Goal: Information Seeking & Learning: Learn about a topic

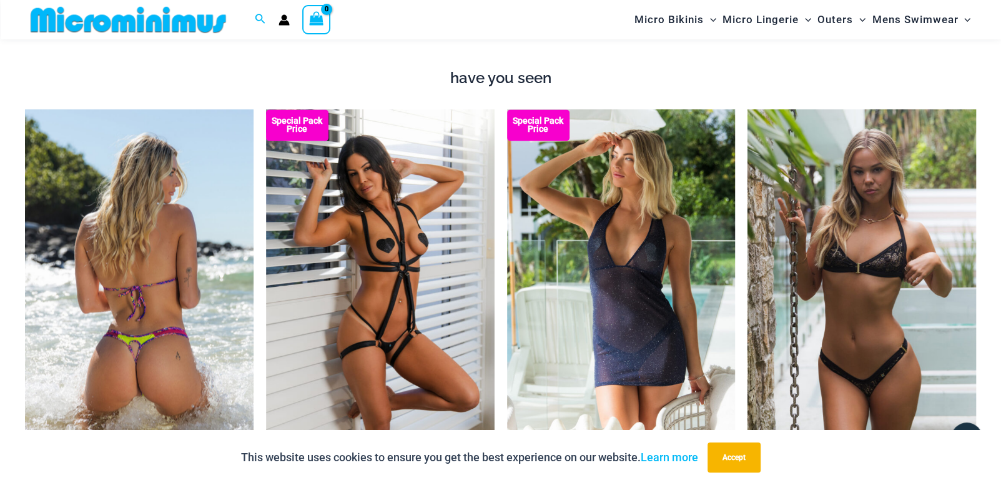
scroll to position [1468, 0]
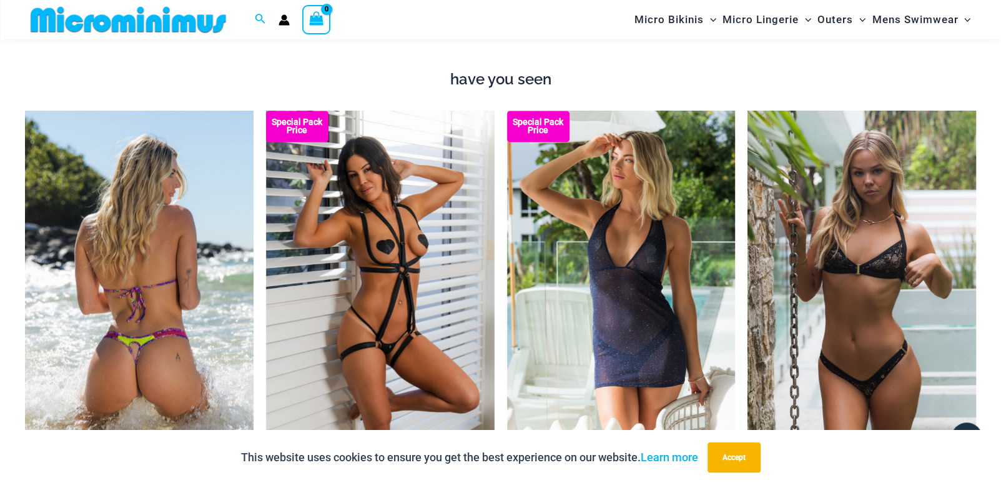
click at [122, 232] on img at bounding box center [139, 283] width 229 height 345
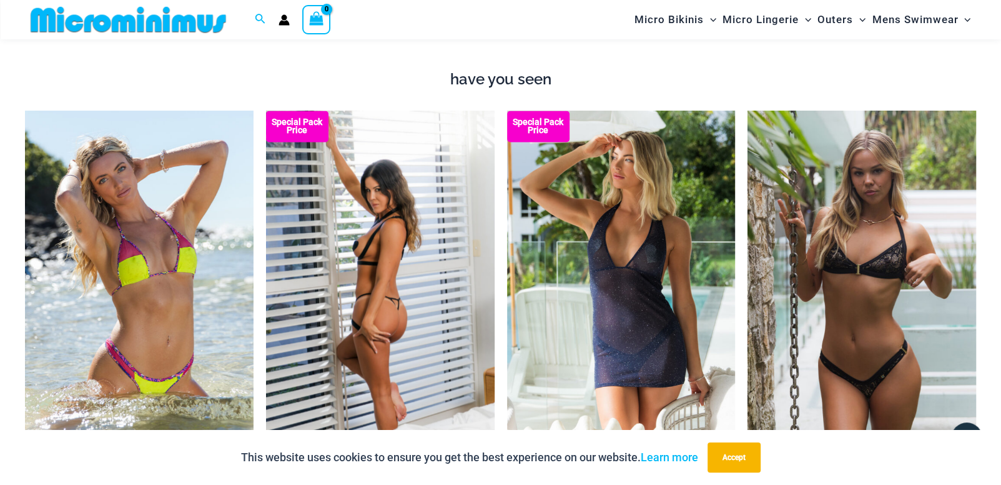
click at [387, 276] on img at bounding box center [380, 282] width 229 height 343
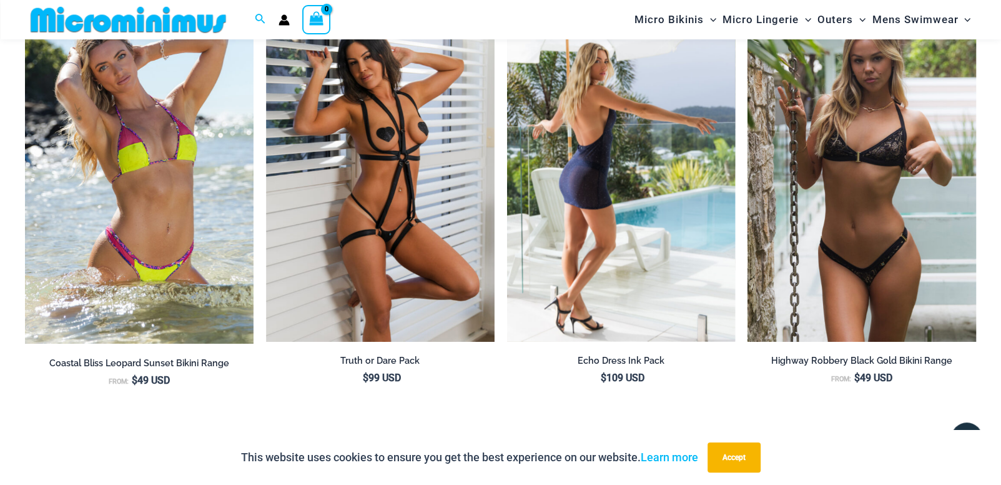
scroll to position [1581, 0]
click at [623, 195] on img at bounding box center [621, 169] width 229 height 343
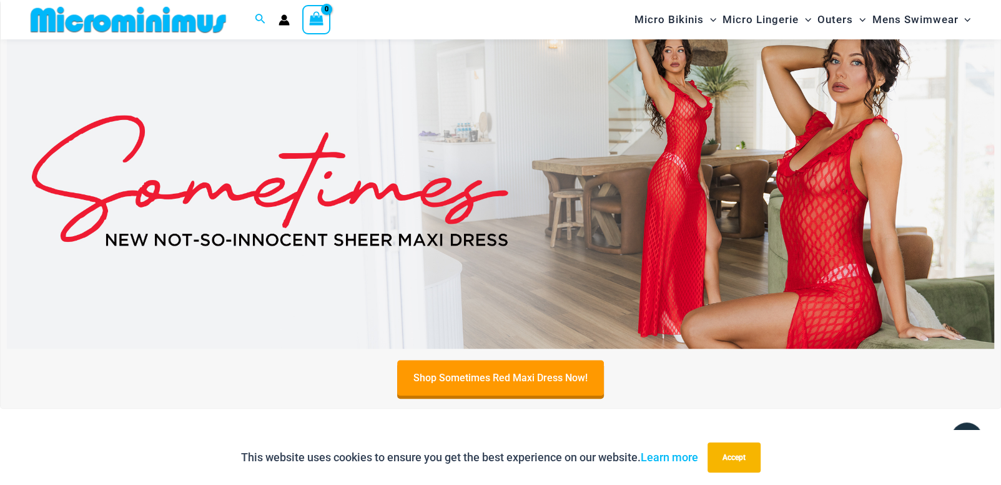
scroll to position [445, 0]
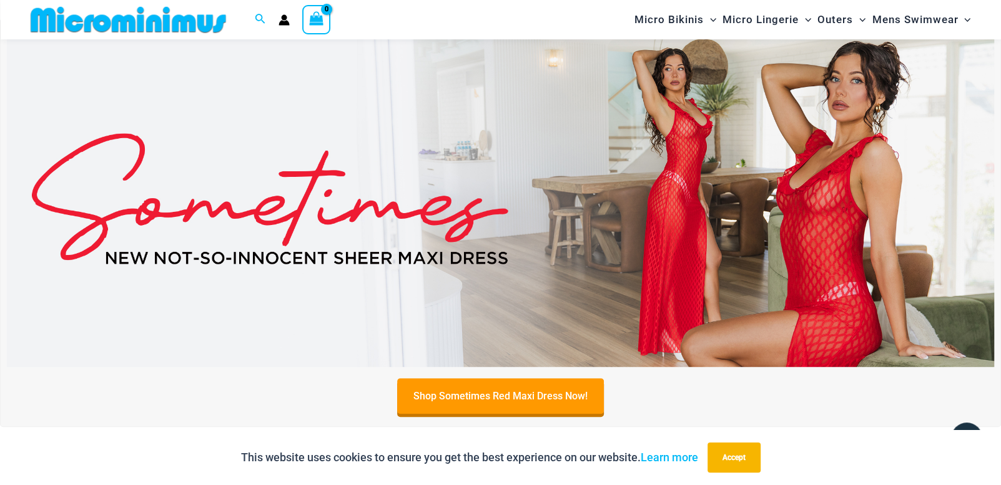
click at [687, 186] on img at bounding box center [501, 198] width 988 height 335
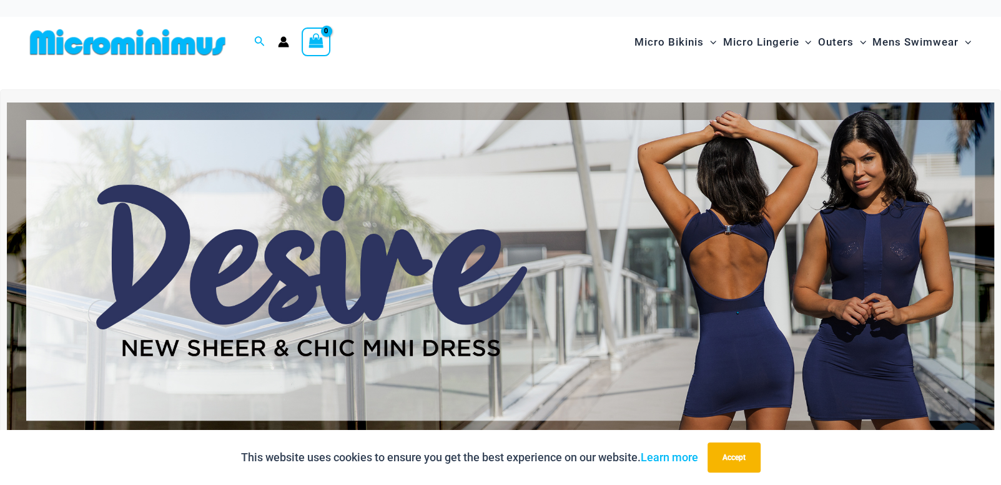
scroll to position [0, 0]
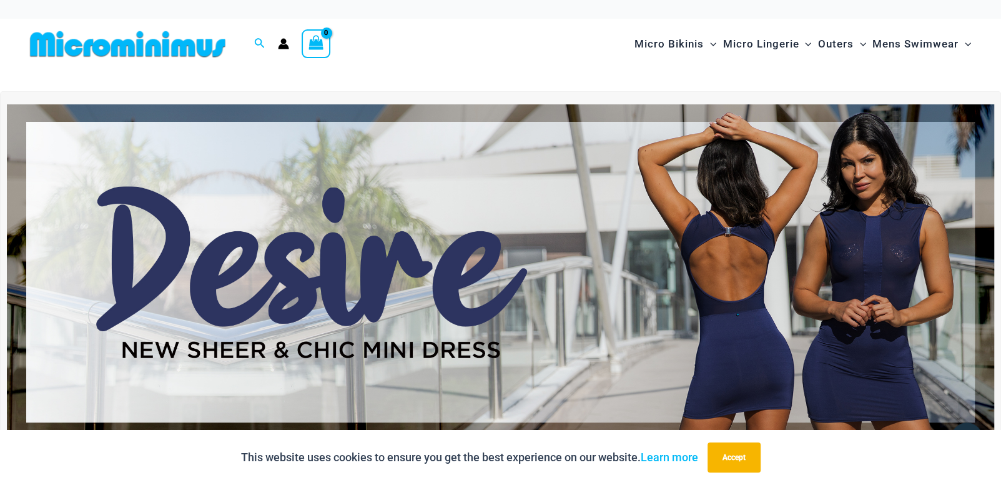
click at [737, 264] on img at bounding box center [501, 271] width 988 height 335
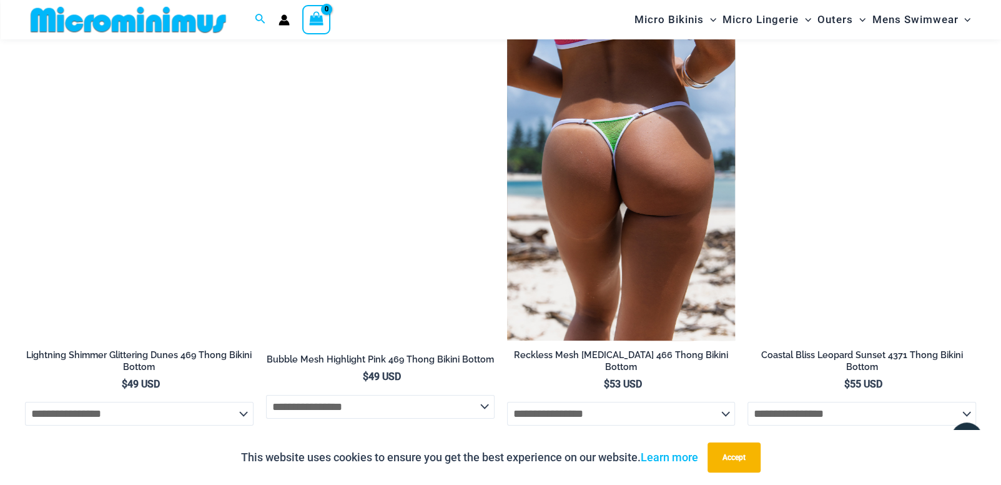
scroll to position [3510, 0]
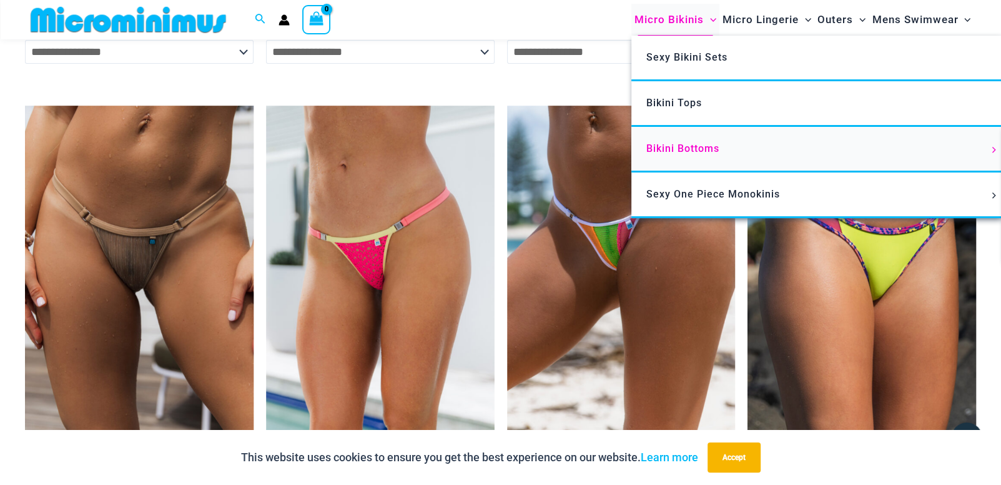
click at [716, 150] on span "Bikini Bottoms" at bounding box center [683, 148] width 73 height 12
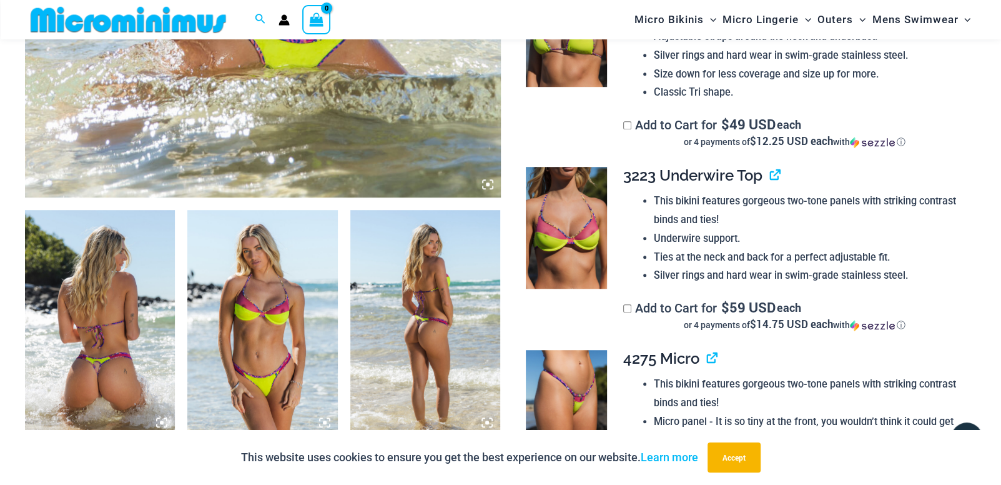
scroll to position [671, 0]
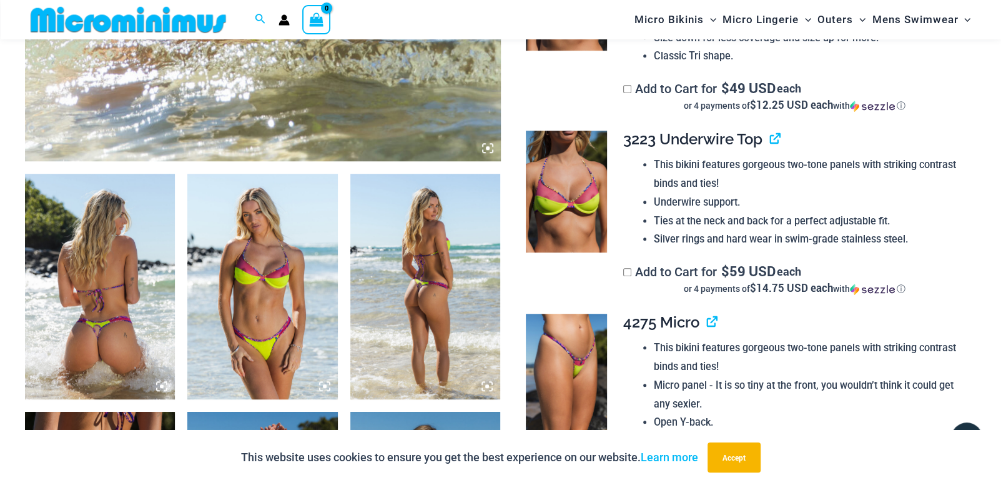
click at [487, 146] on icon at bounding box center [488, 148] width 4 height 4
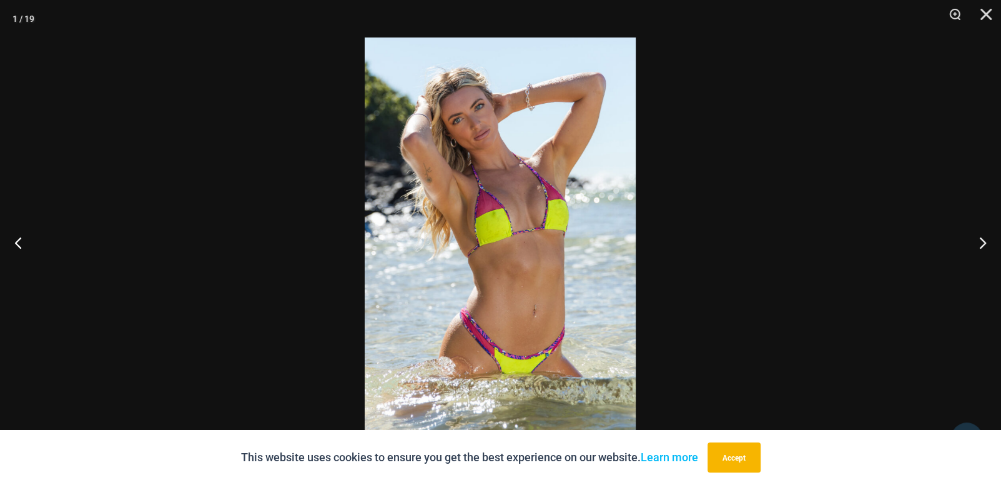
click at [517, 237] on img at bounding box center [500, 242] width 271 height 410
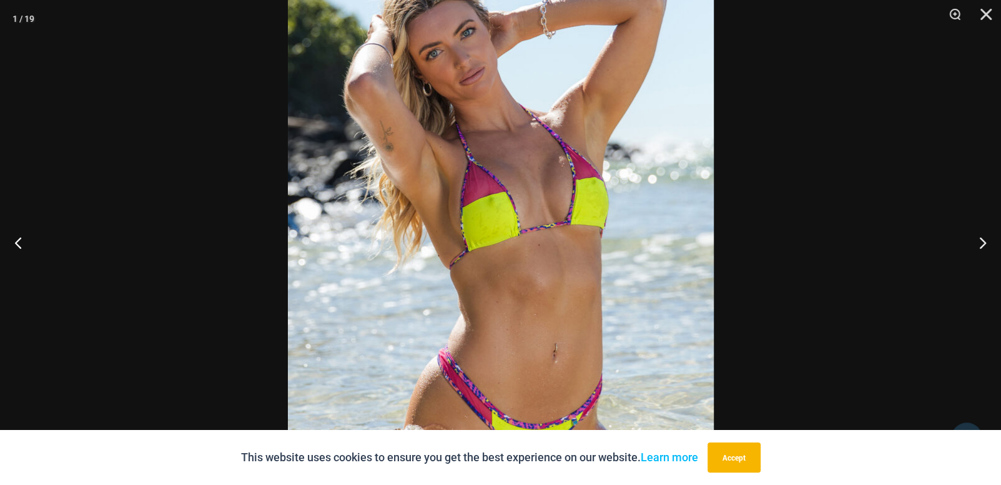
click at [543, 237] on img at bounding box center [501, 245] width 426 height 643
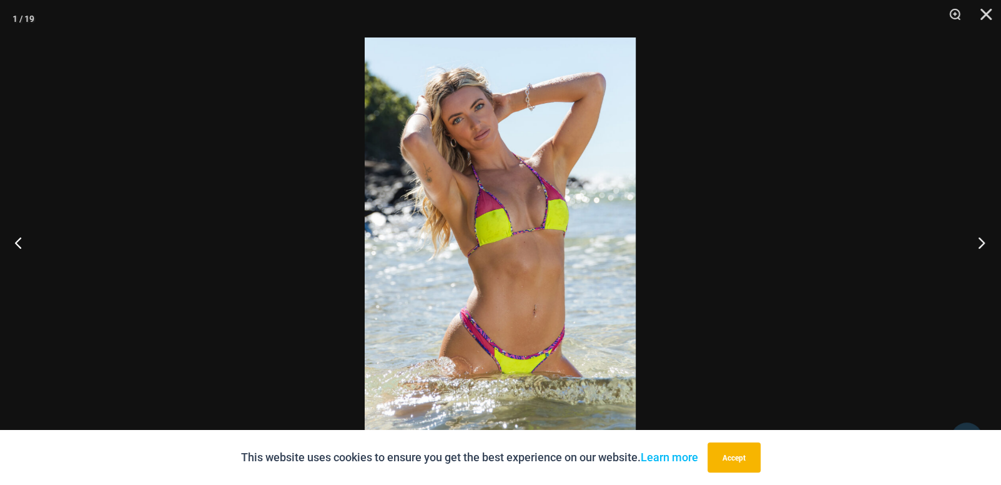
click at [981, 244] on button "Next" at bounding box center [977, 242] width 47 height 62
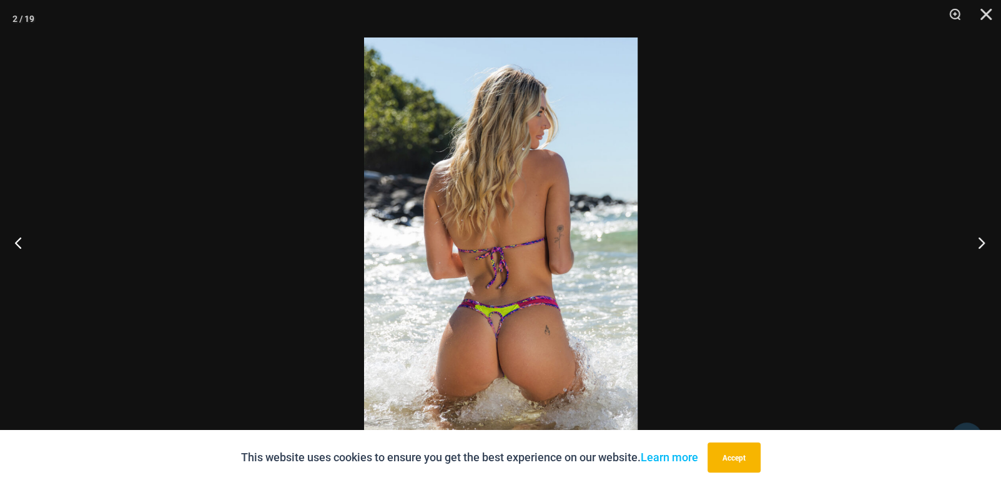
click at [981, 244] on button "Next" at bounding box center [977, 242] width 47 height 62
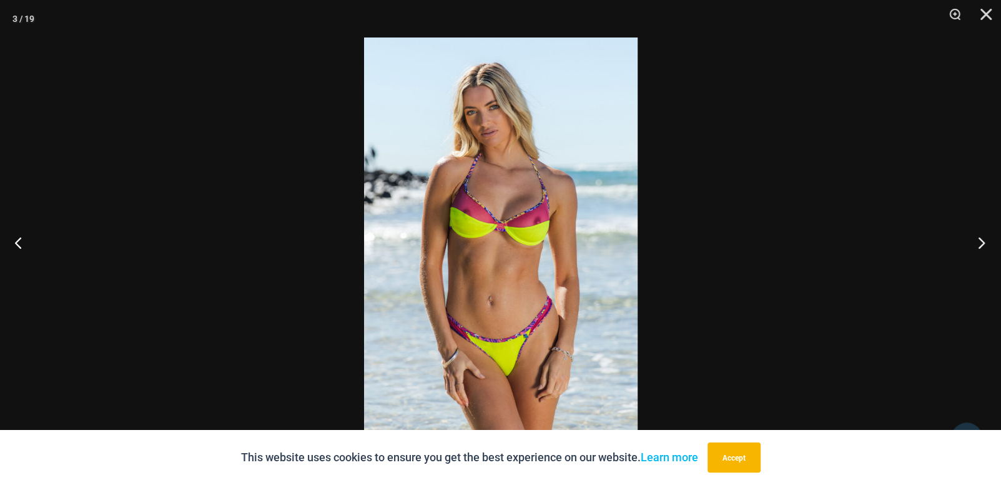
click at [981, 244] on button "Next" at bounding box center [977, 242] width 47 height 62
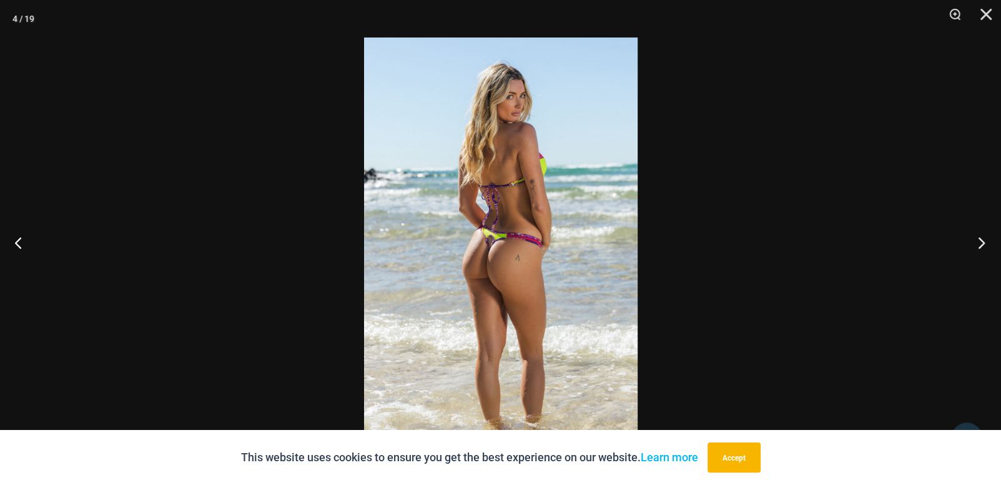
click at [981, 244] on button "Next" at bounding box center [977, 242] width 47 height 62
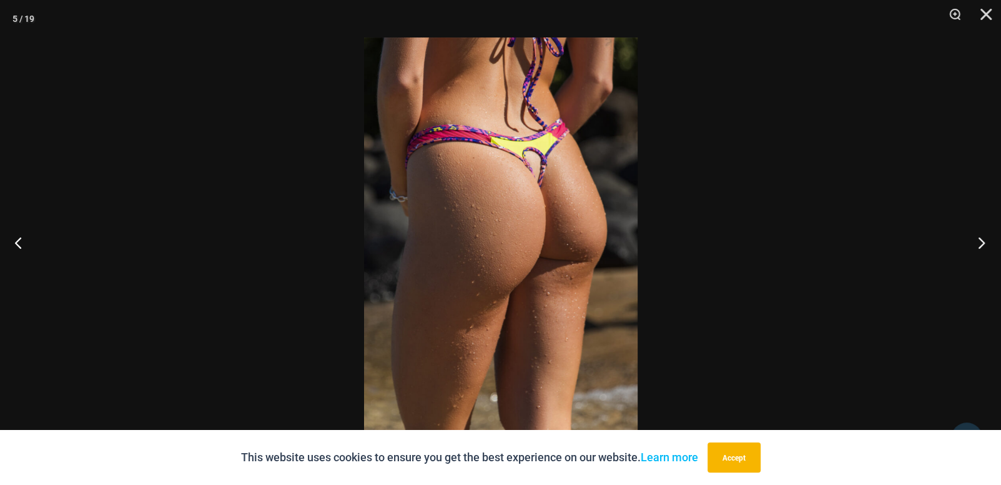
click at [981, 244] on button "Next" at bounding box center [977, 242] width 47 height 62
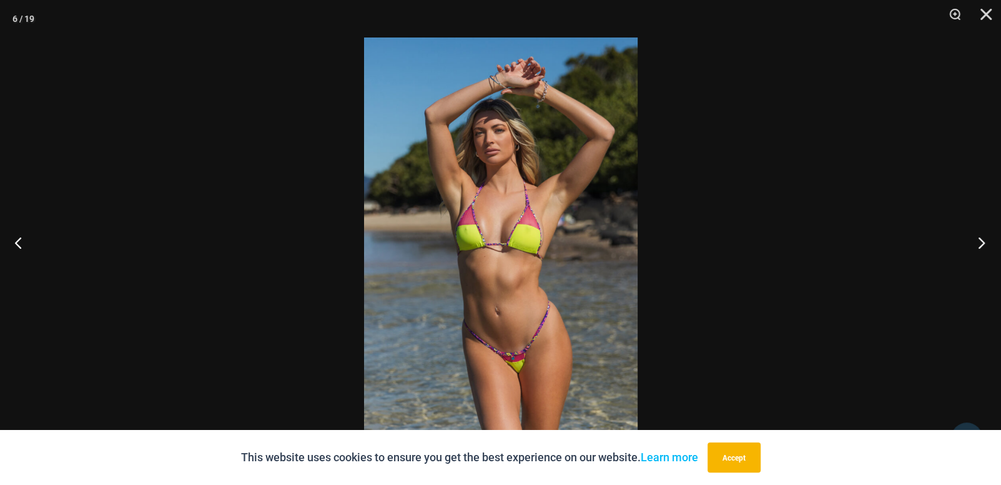
click at [981, 244] on button "Next" at bounding box center [977, 242] width 47 height 62
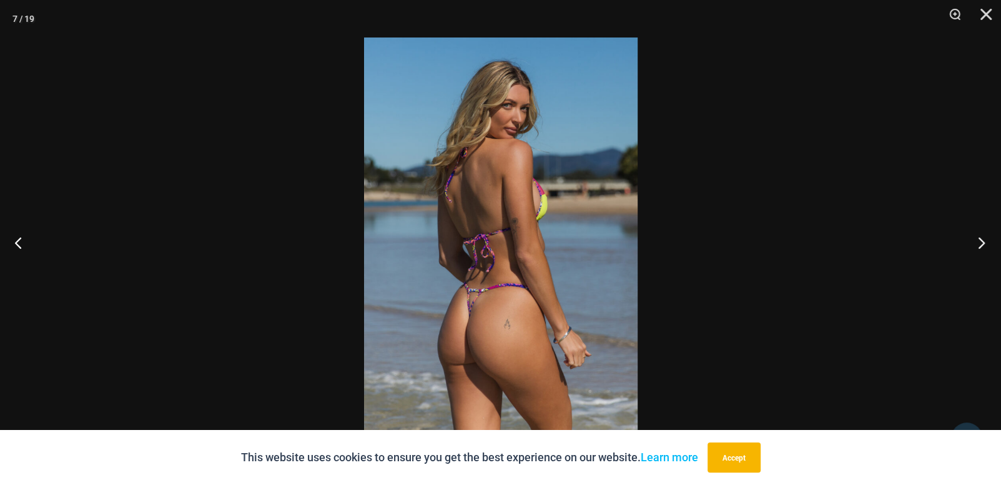
click at [981, 244] on button "Next" at bounding box center [977, 242] width 47 height 62
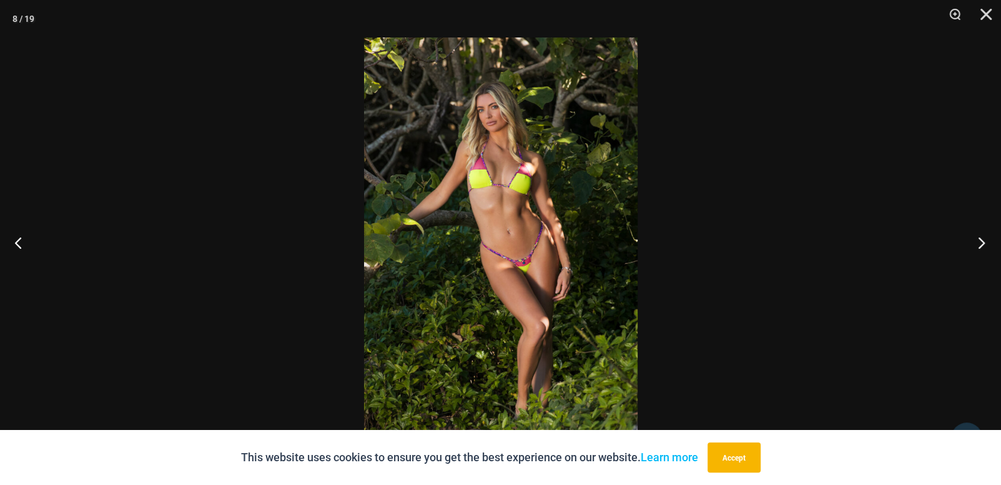
click at [981, 244] on button "Next" at bounding box center [977, 242] width 47 height 62
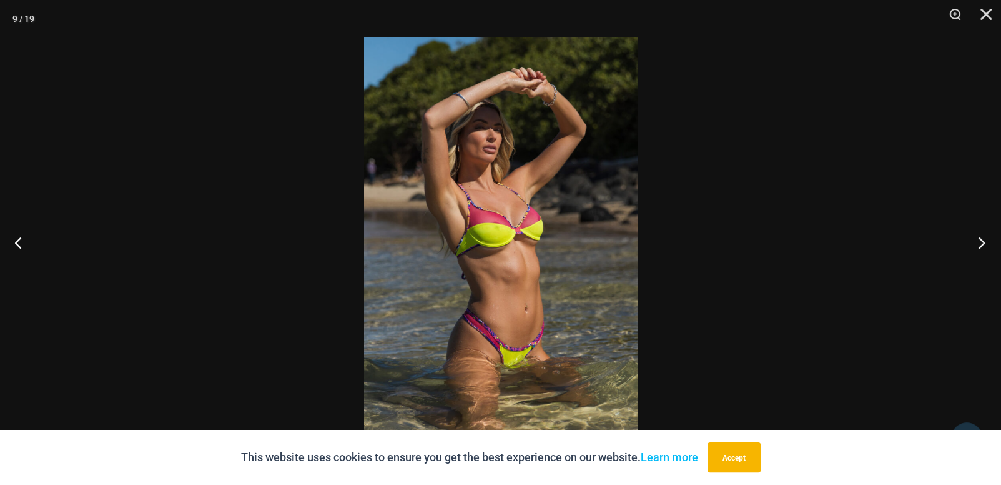
click at [981, 244] on button "Next" at bounding box center [977, 242] width 47 height 62
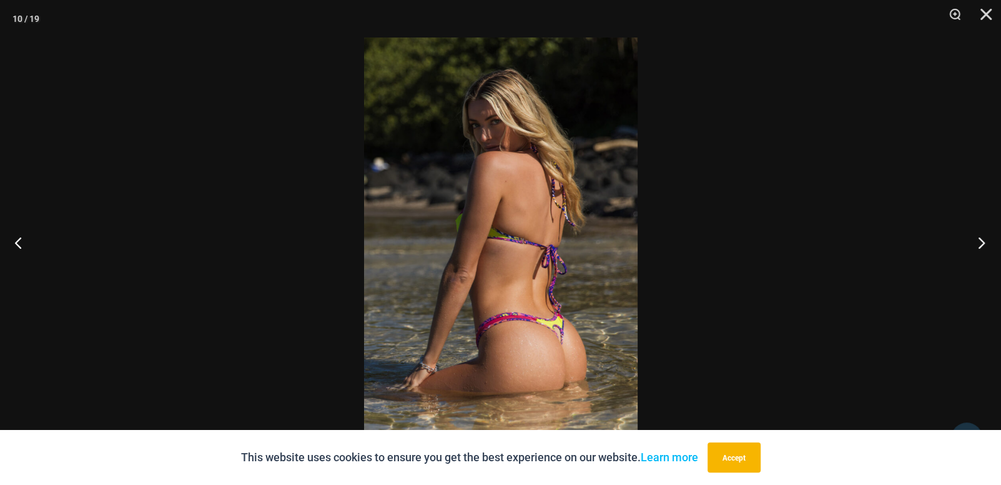
click at [981, 244] on button "Next" at bounding box center [977, 242] width 47 height 62
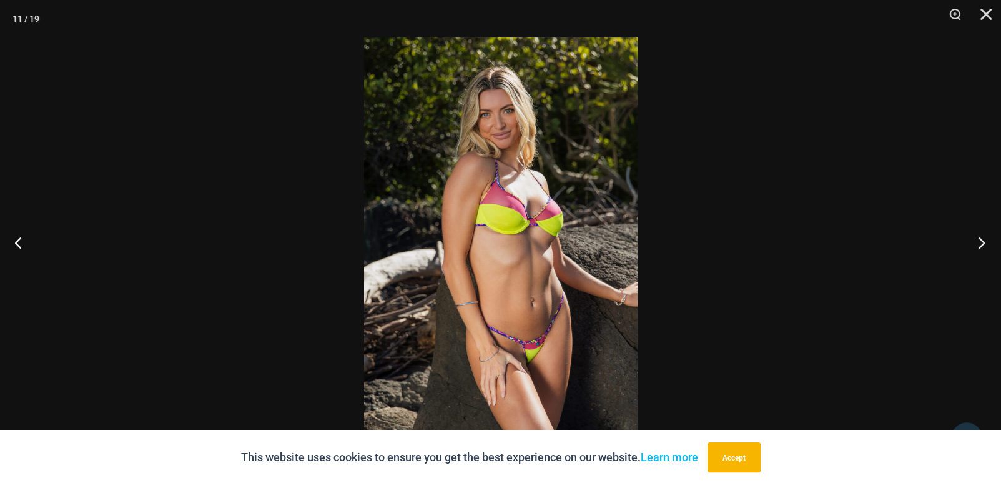
click at [981, 244] on button "Next" at bounding box center [977, 242] width 47 height 62
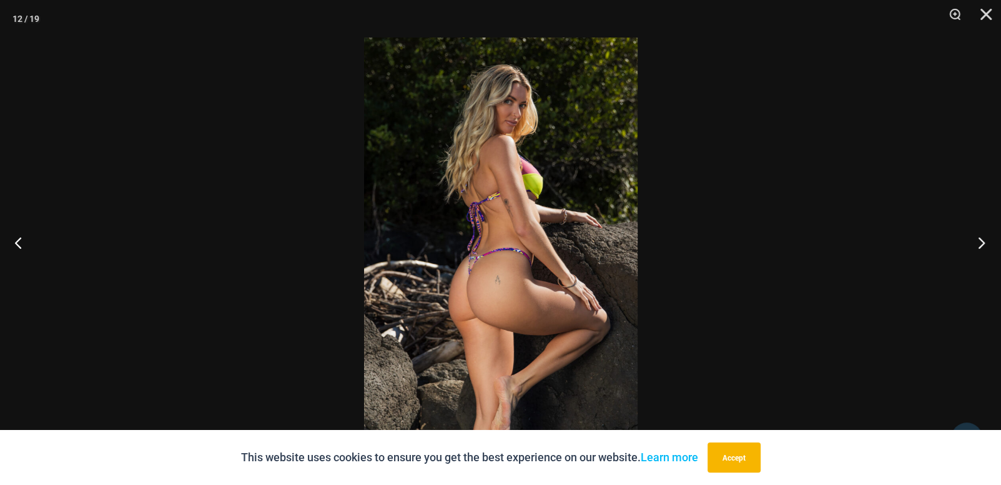
click at [981, 244] on button "Next" at bounding box center [977, 242] width 47 height 62
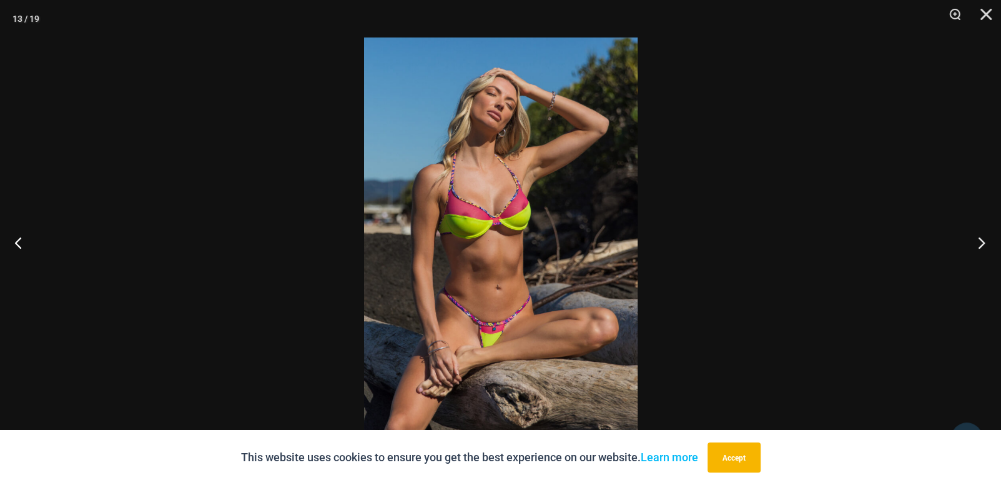
click at [981, 244] on button "Next" at bounding box center [977, 242] width 47 height 62
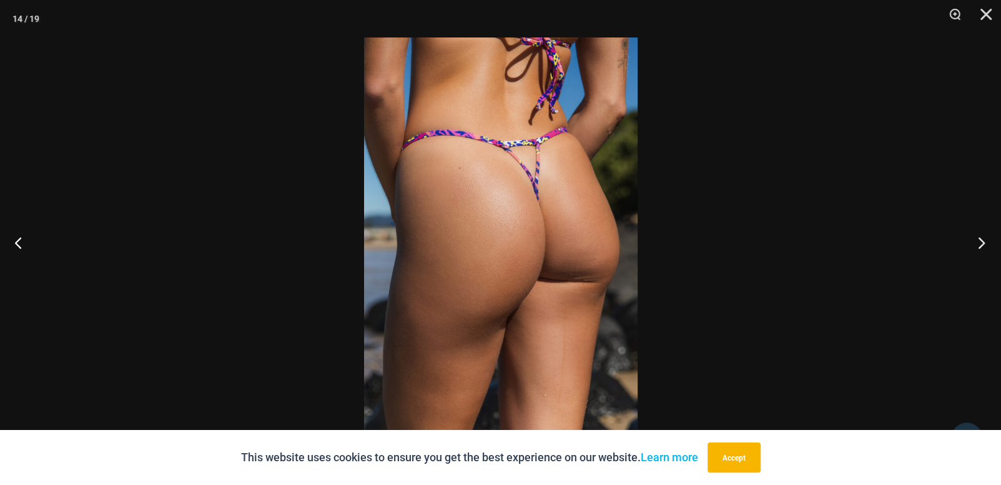
click at [981, 244] on button "Next" at bounding box center [977, 242] width 47 height 62
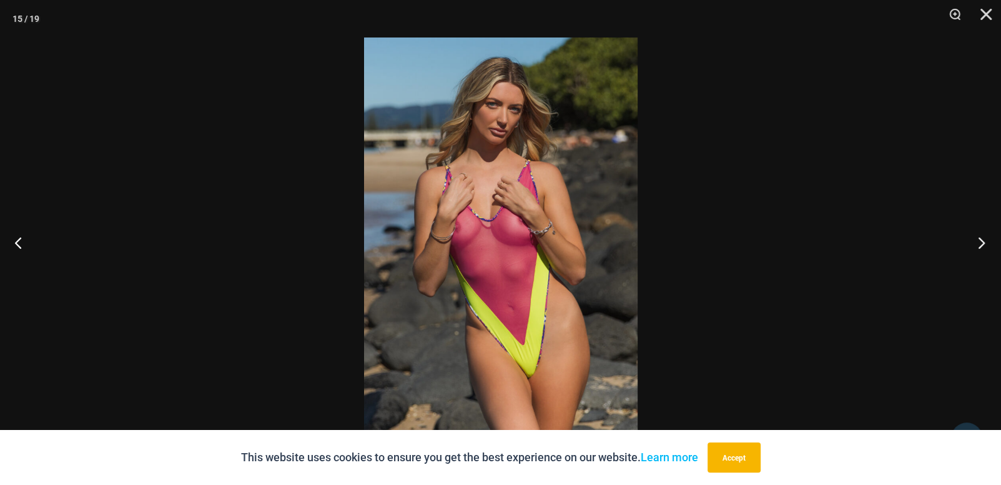
click at [981, 244] on button "Next" at bounding box center [977, 242] width 47 height 62
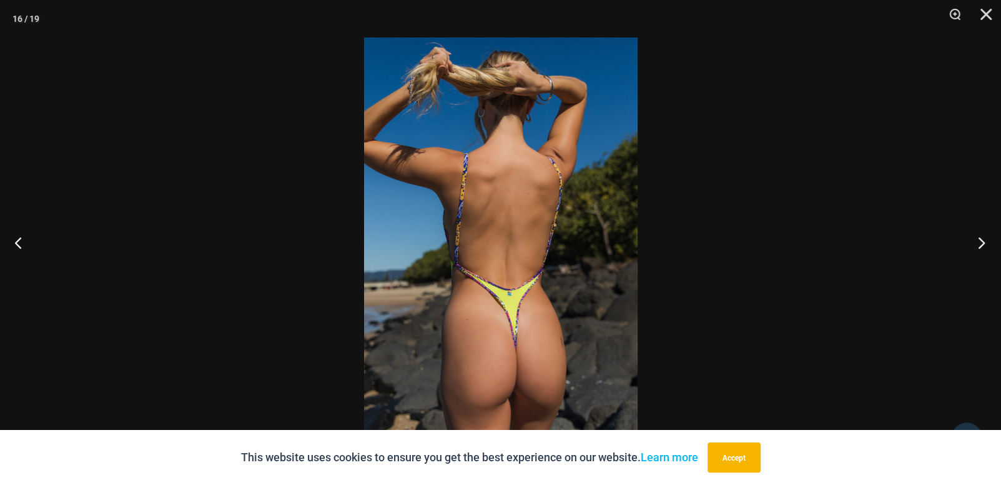
click at [981, 244] on button "Next" at bounding box center [977, 242] width 47 height 62
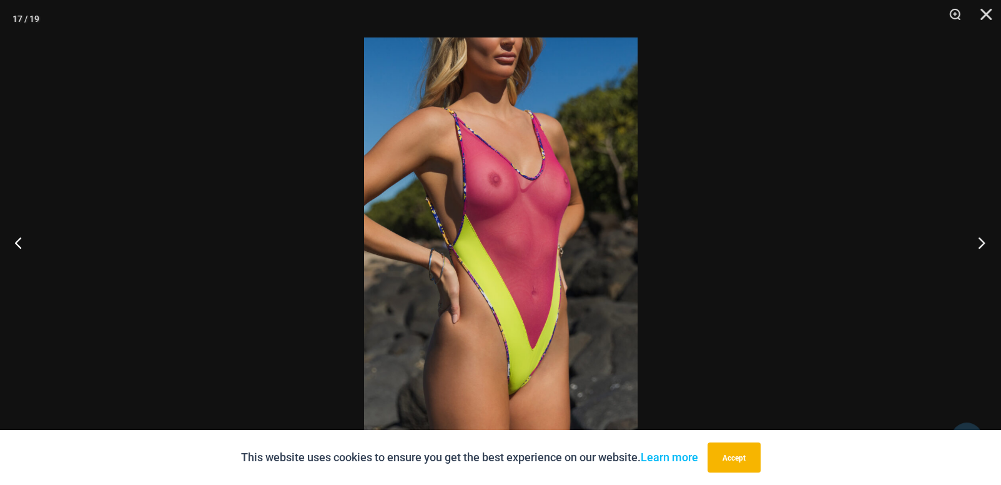
click at [981, 244] on button "Next" at bounding box center [977, 242] width 47 height 62
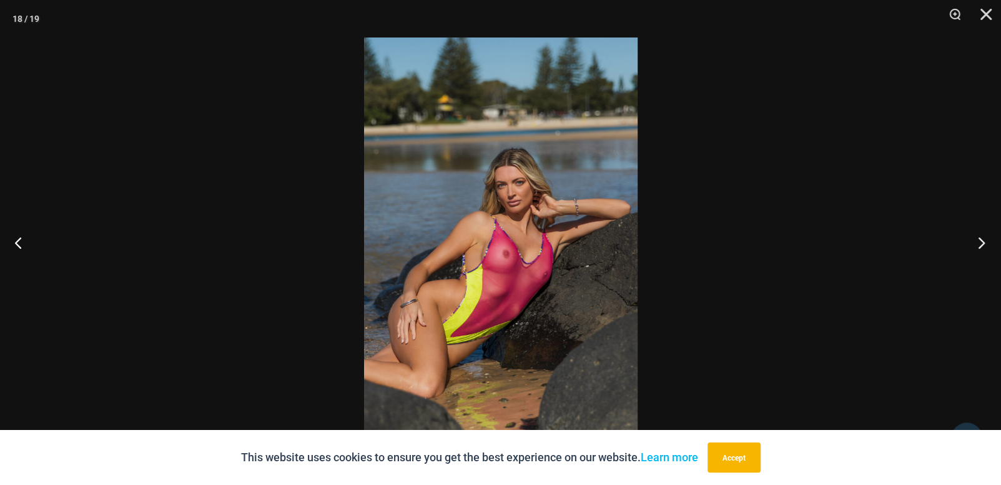
click at [981, 244] on button "Next" at bounding box center [977, 242] width 47 height 62
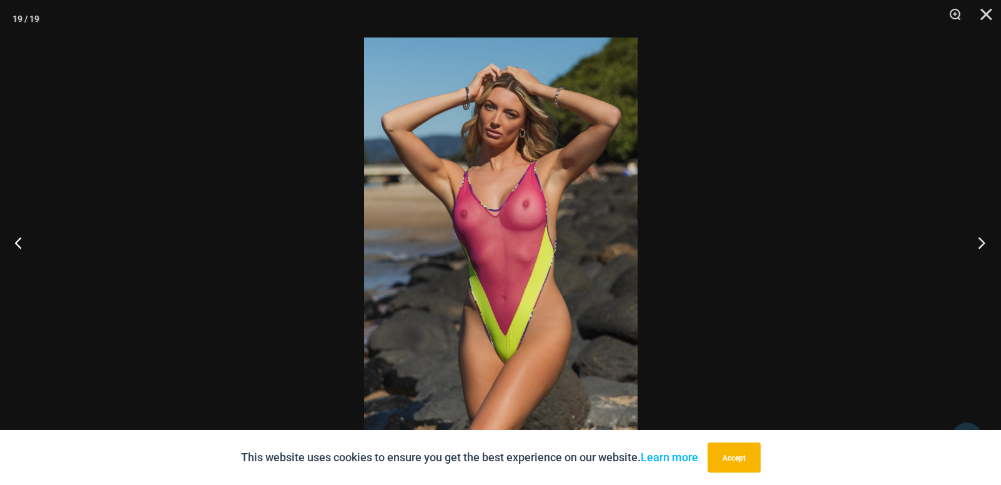
click at [981, 244] on button "Next" at bounding box center [977, 242] width 47 height 62
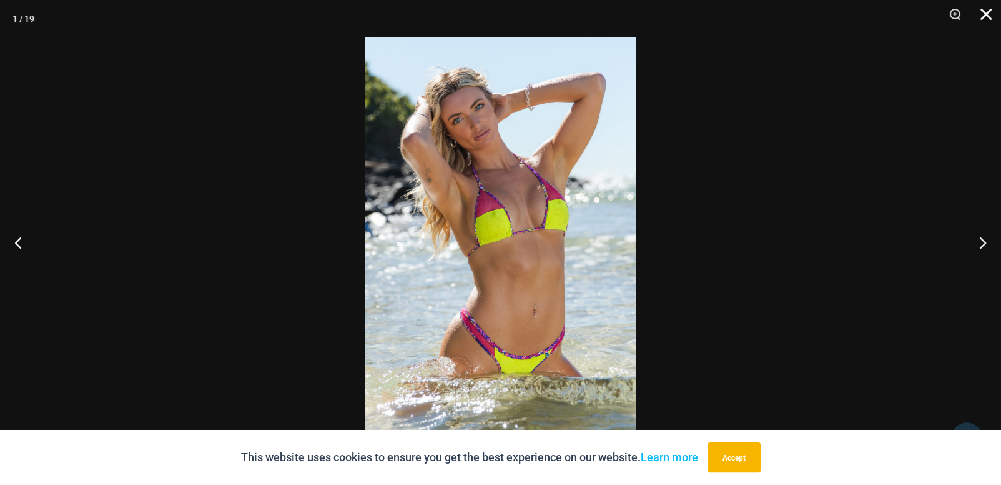
click at [991, 17] on button "Close" at bounding box center [981, 18] width 31 height 37
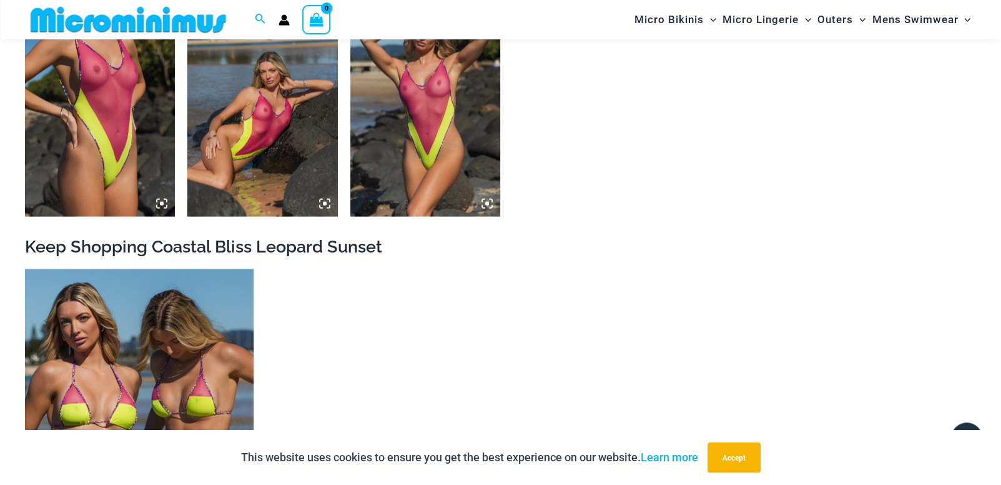
scroll to position [2034, 0]
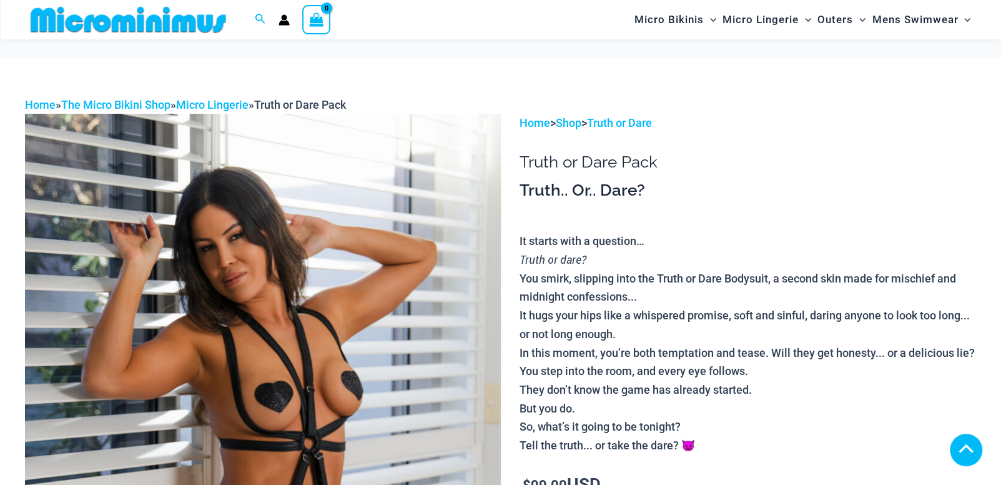
scroll to position [450, 0]
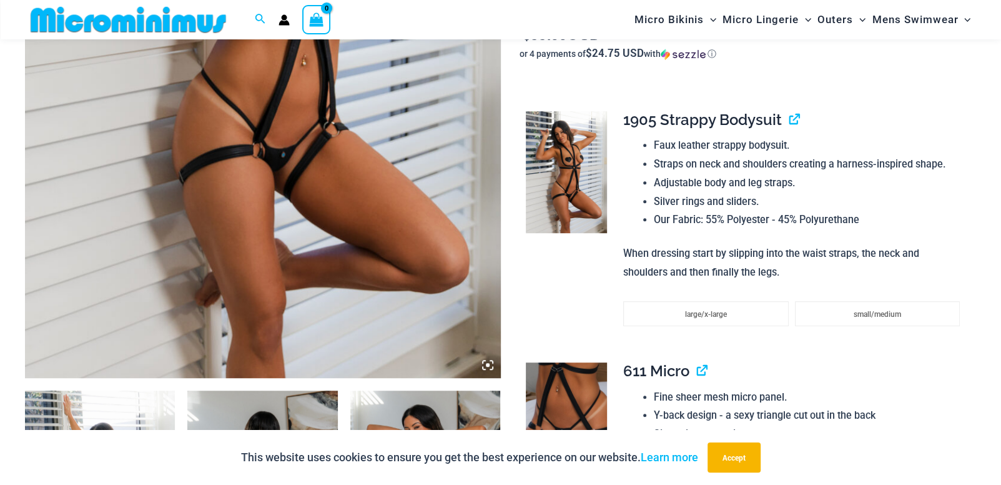
click at [485, 362] on icon at bounding box center [487, 364] width 11 height 11
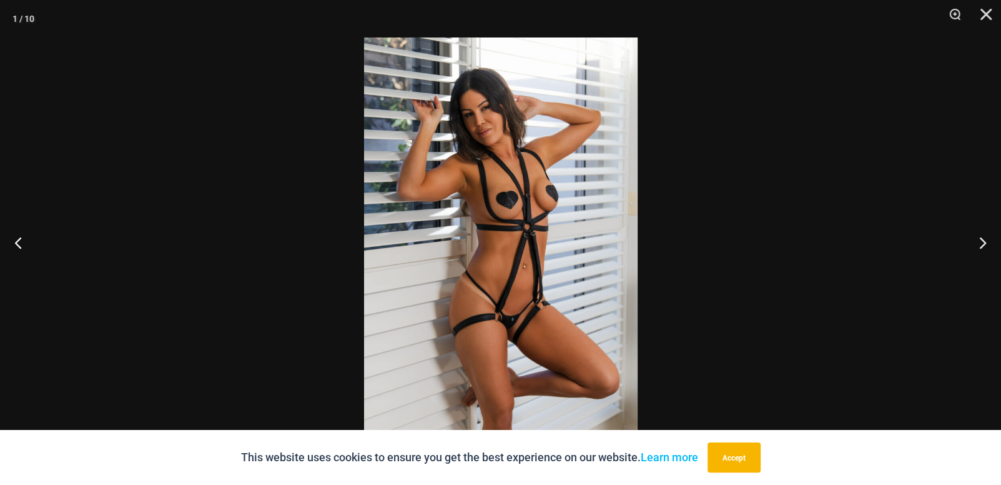
click at [558, 263] on img at bounding box center [501, 242] width 274 height 410
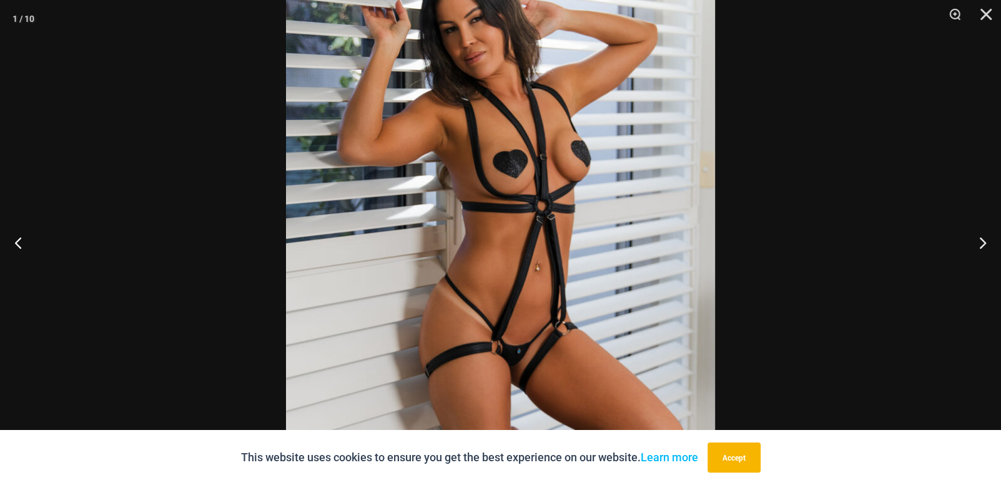
click at [560, 262] on img at bounding box center [500, 230] width 429 height 643
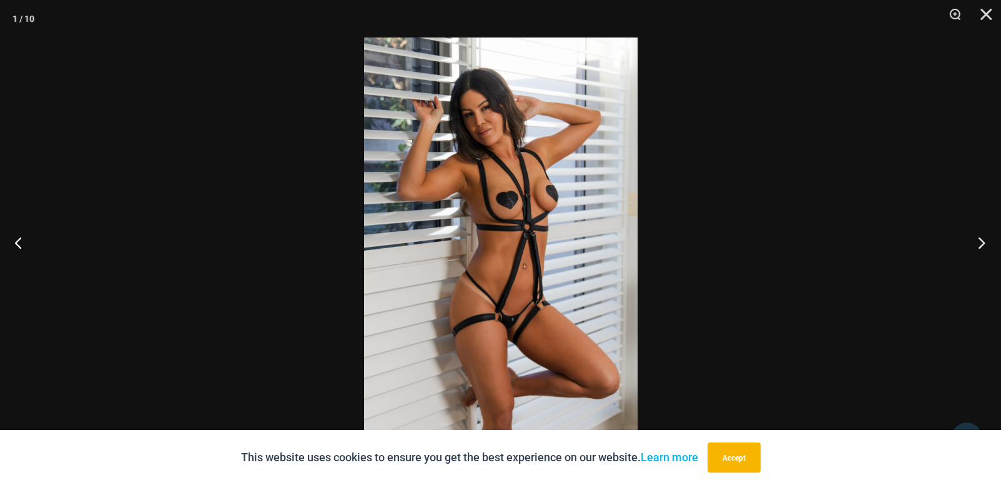
click at [981, 248] on button "Next" at bounding box center [977, 242] width 47 height 62
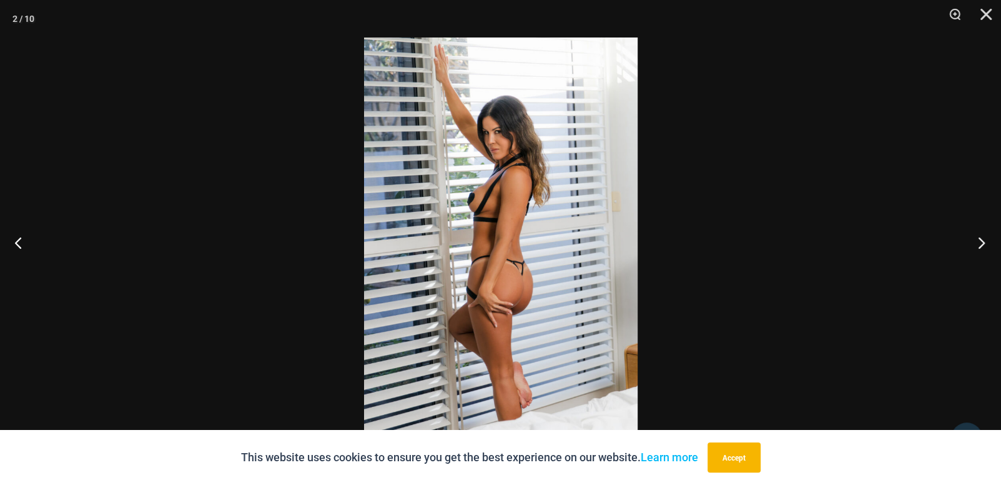
click at [981, 248] on button "Next" at bounding box center [977, 242] width 47 height 62
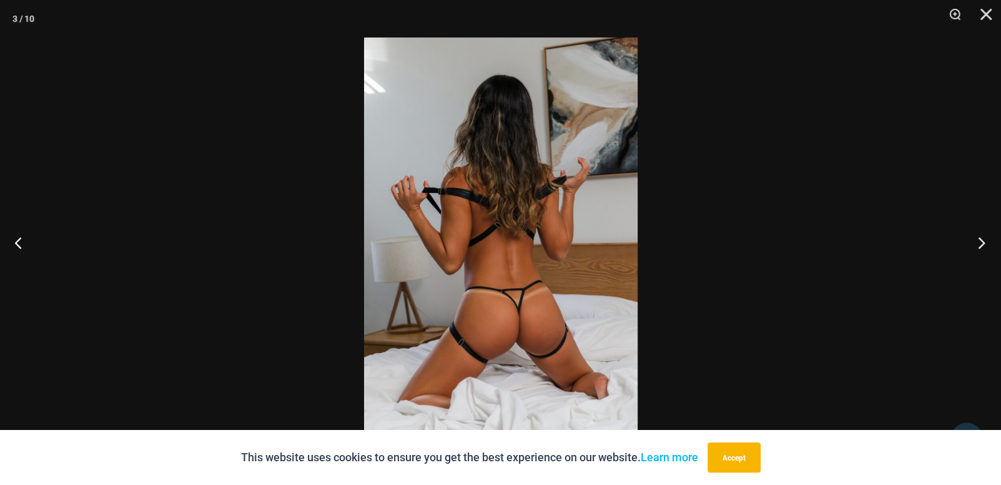
click at [981, 248] on button "Next" at bounding box center [977, 242] width 47 height 62
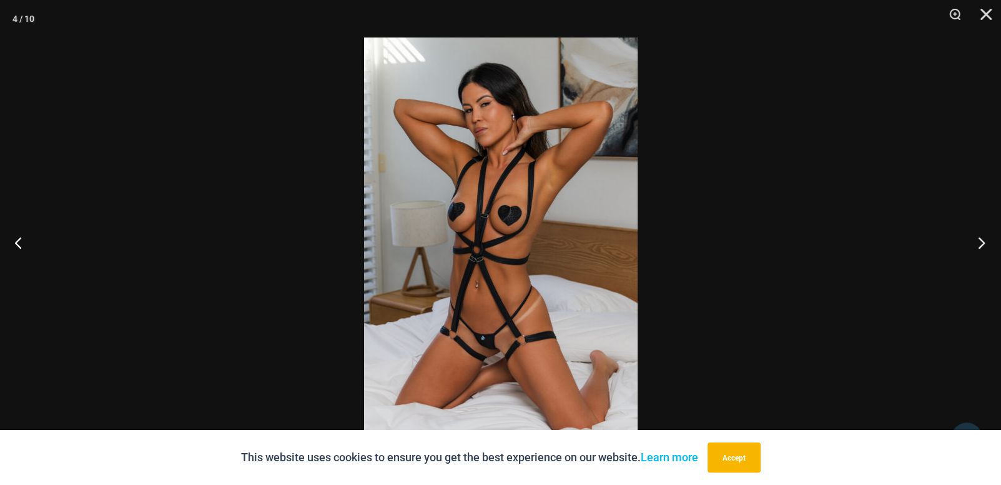
click at [981, 248] on button "Next" at bounding box center [977, 242] width 47 height 62
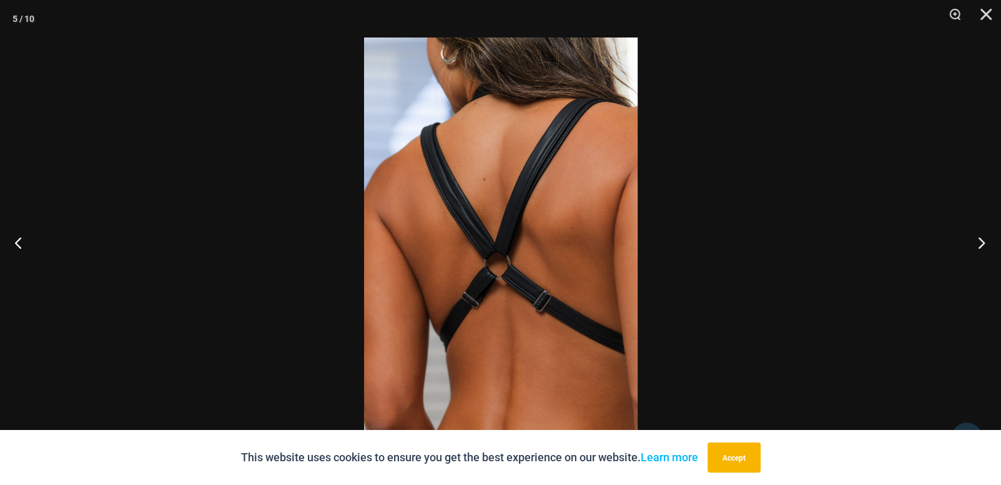
click at [981, 248] on button "Next" at bounding box center [977, 242] width 47 height 62
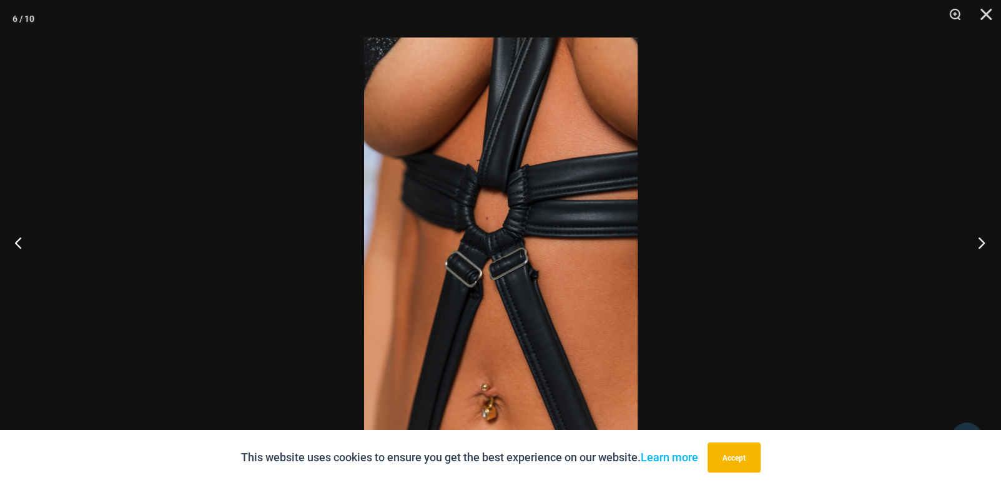
click at [981, 248] on button "Next" at bounding box center [977, 242] width 47 height 62
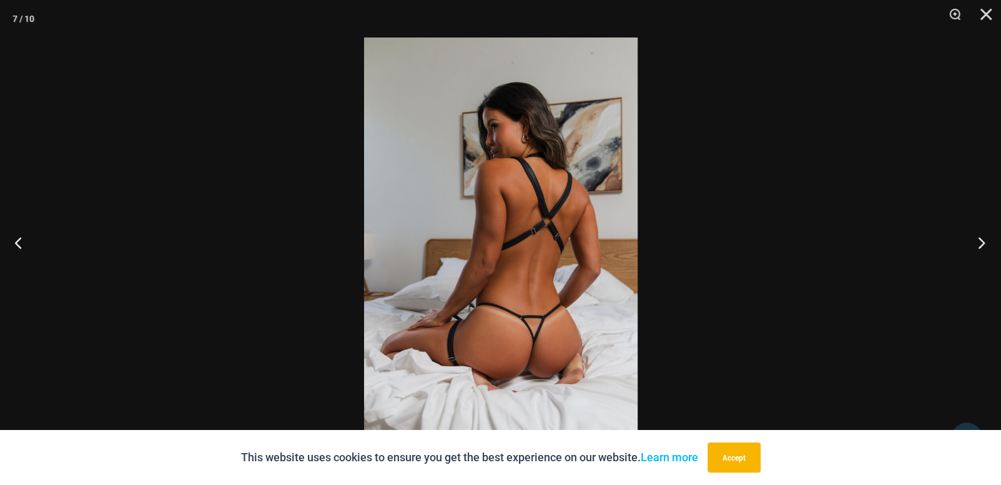
click at [981, 248] on button "Next" at bounding box center [977, 242] width 47 height 62
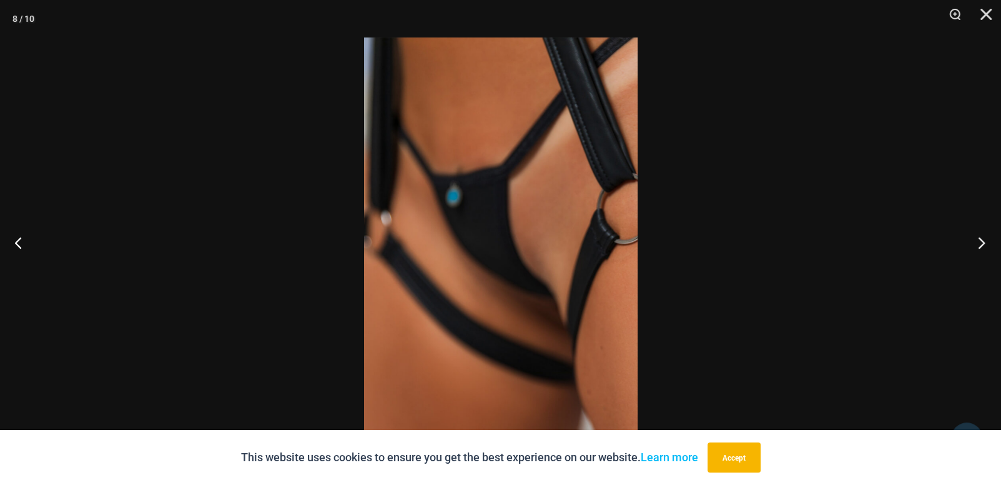
click at [981, 248] on button "Next" at bounding box center [977, 242] width 47 height 62
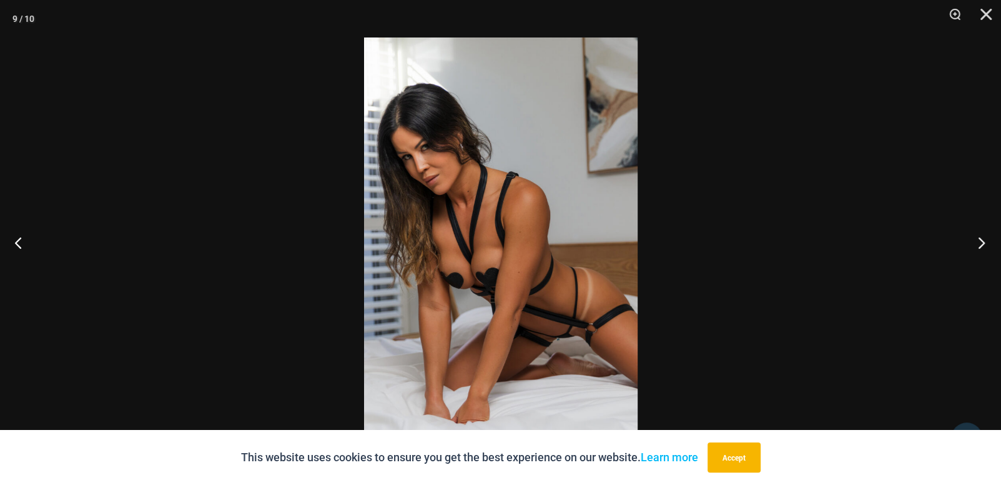
click at [981, 248] on button "Next" at bounding box center [977, 242] width 47 height 62
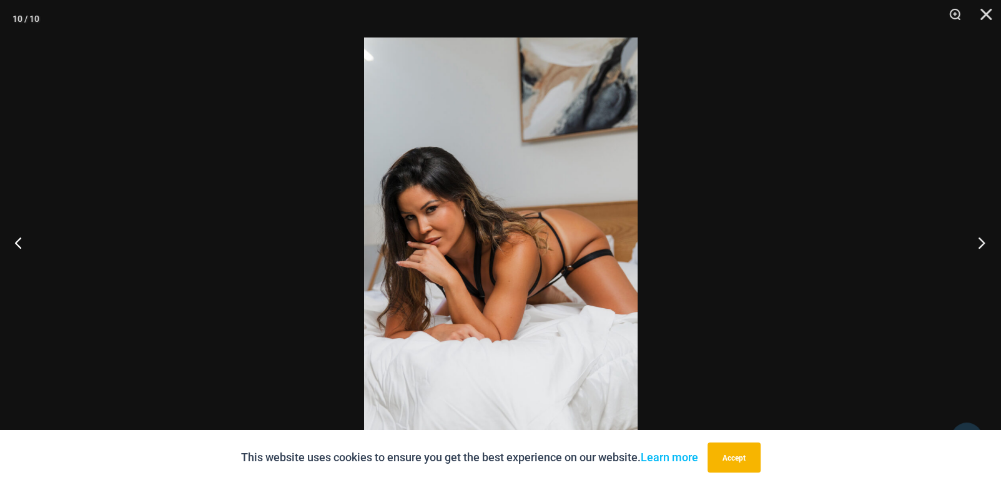
click at [981, 248] on button "Next" at bounding box center [977, 242] width 47 height 62
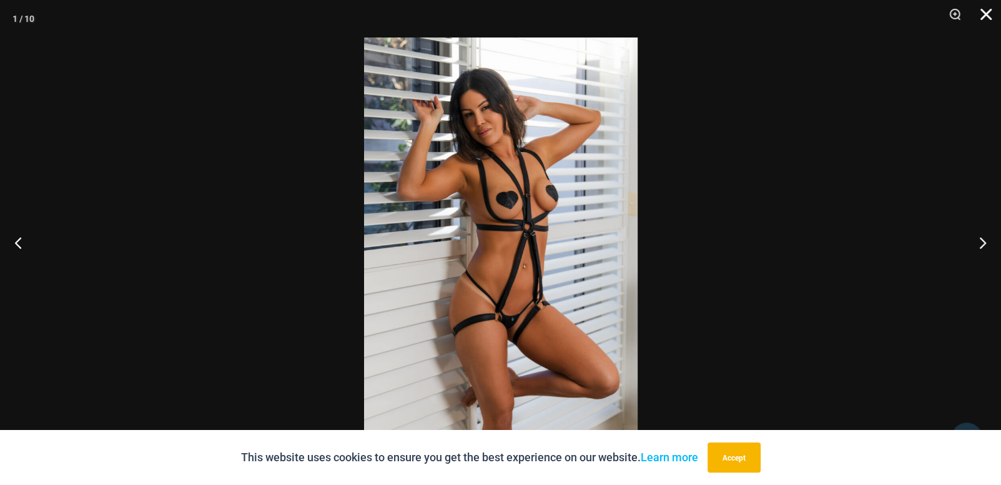
click at [990, 17] on button "Close" at bounding box center [981, 18] width 31 height 37
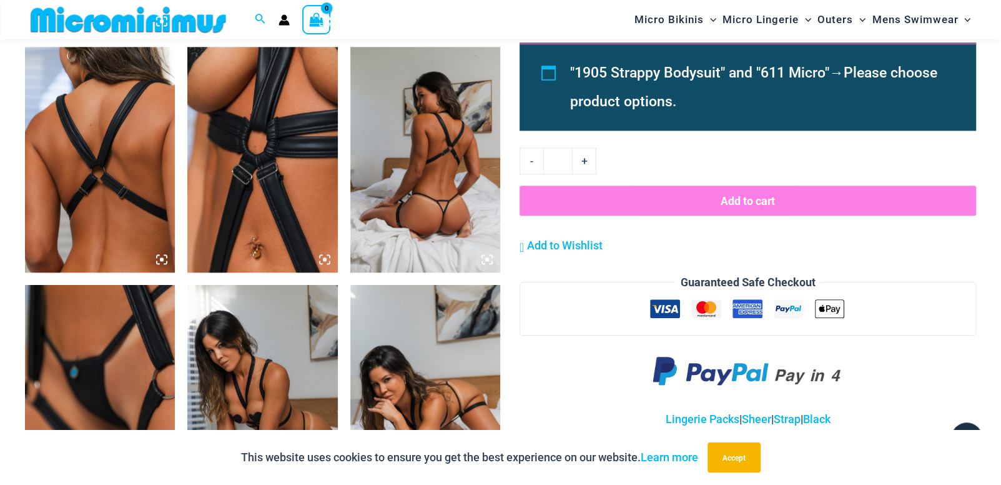
scroll to position [1018, 0]
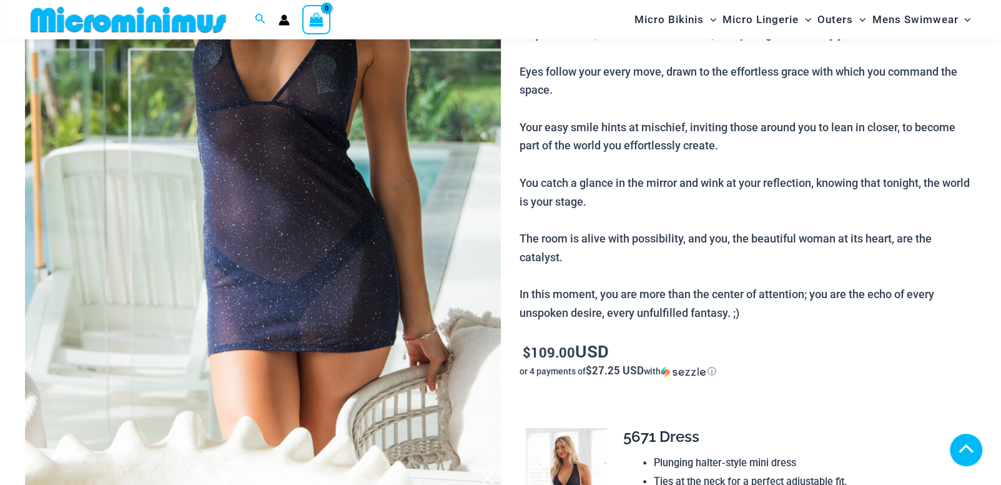
scroll to position [507, 0]
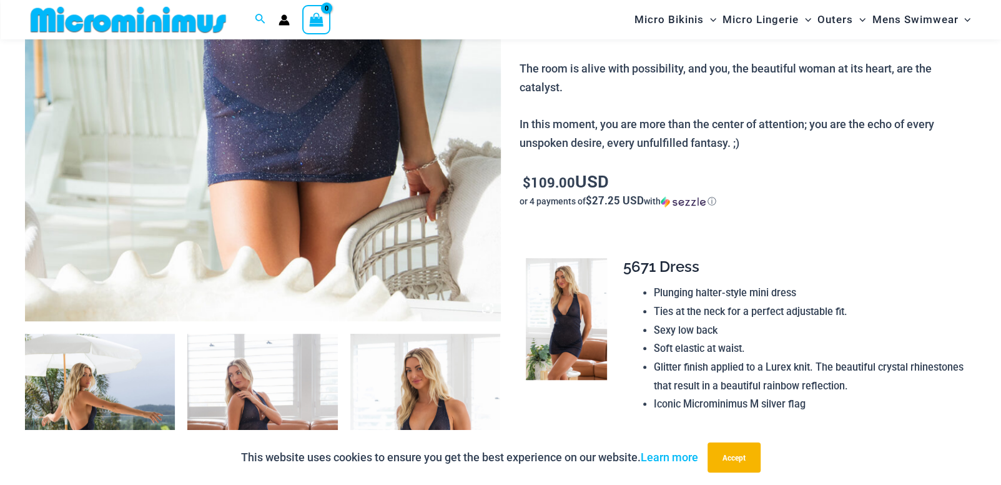
click at [485, 311] on icon at bounding box center [487, 307] width 11 height 11
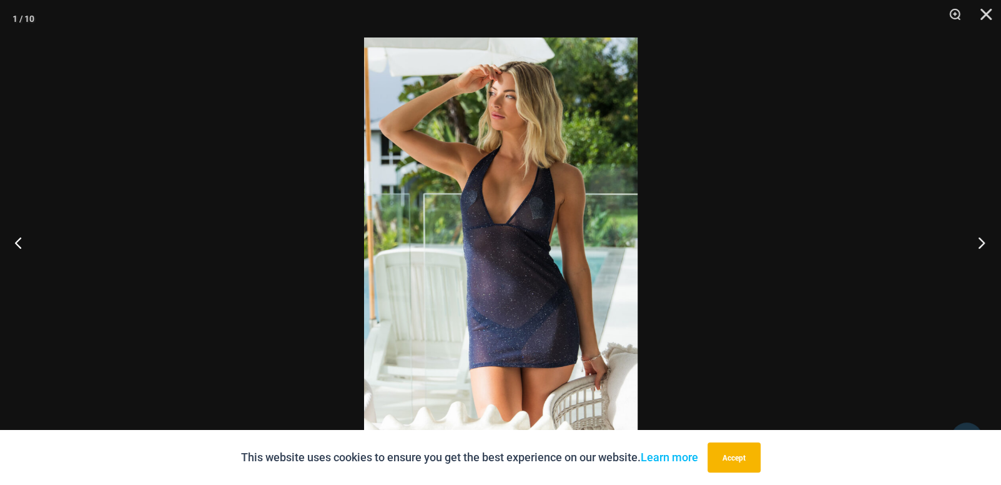
click at [982, 243] on button "Next" at bounding box center [977, 242] width 47 height 62
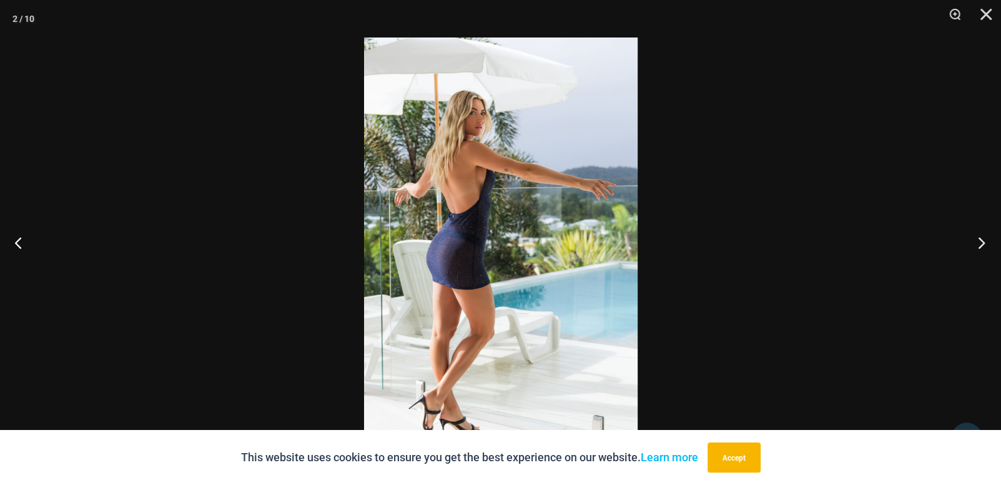
click at [982, 243] on button "Next" at bounding box center [977, 242] width 47 height 62
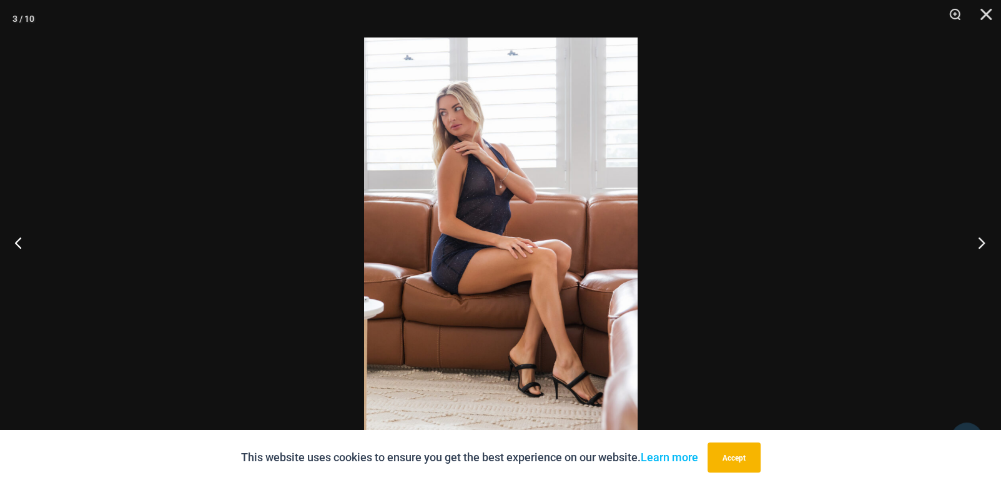
click at [982, 243] on button "Next" at bounding box center [977, 242] width 47 height 62
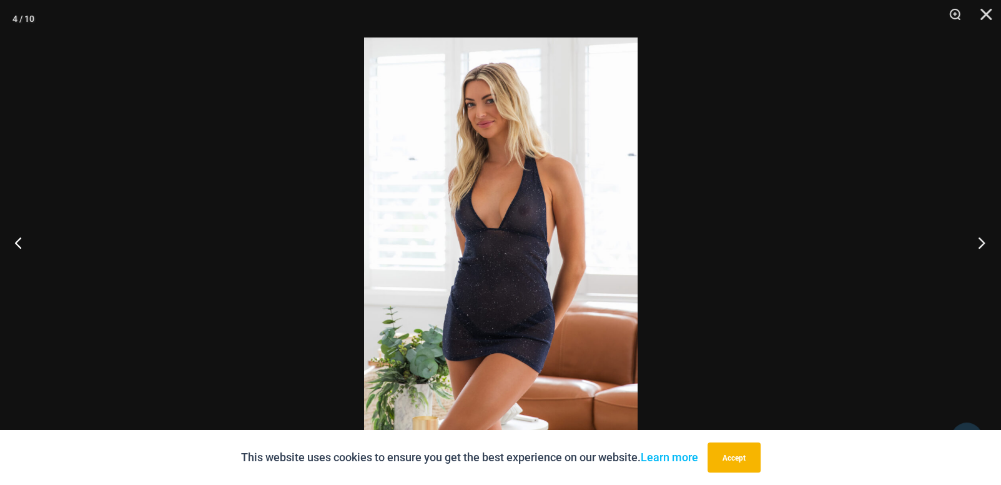
click at [982, 243] on button "Next" at bounding box center [977, 242] width 47 height 62
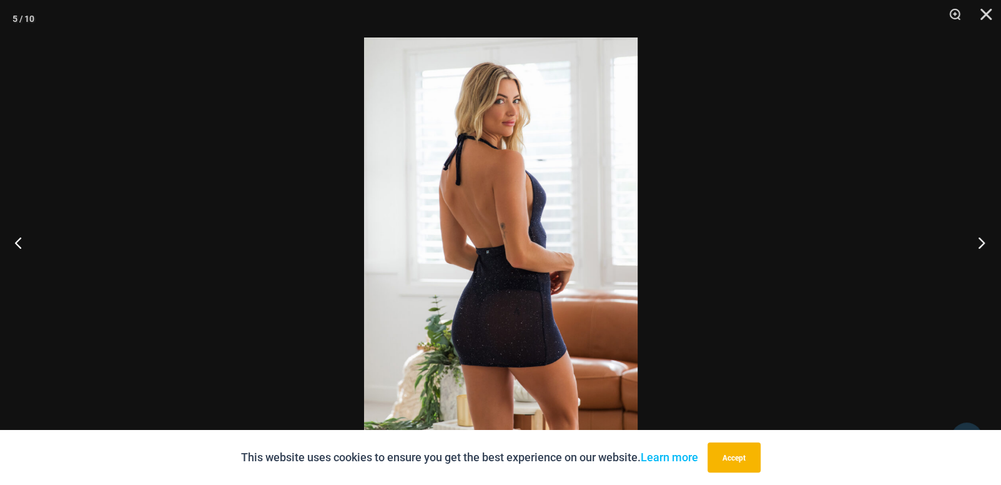
click at [982, 243] on button "Next" at bounding box center [977, 242] width 47 height 62
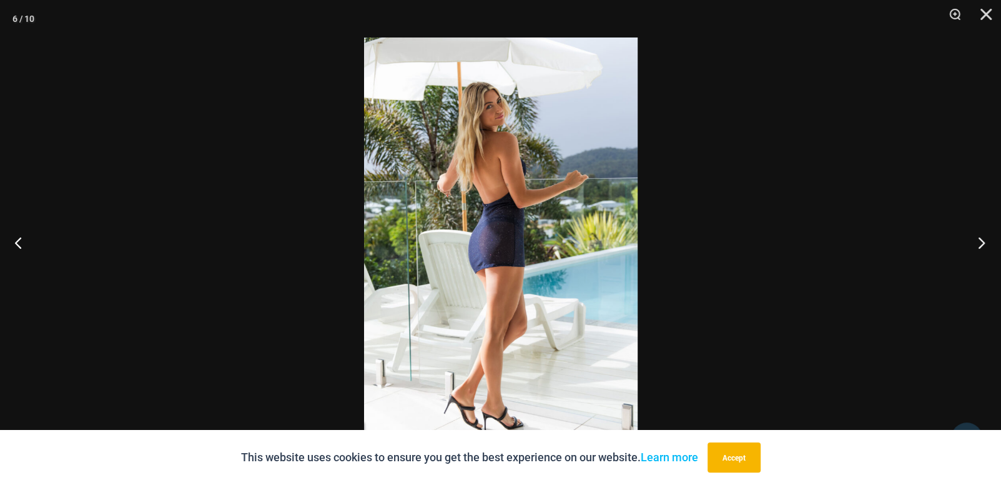
click at [982, 243] on button "Next" at bounding box center [977, 242] width 47 height 62
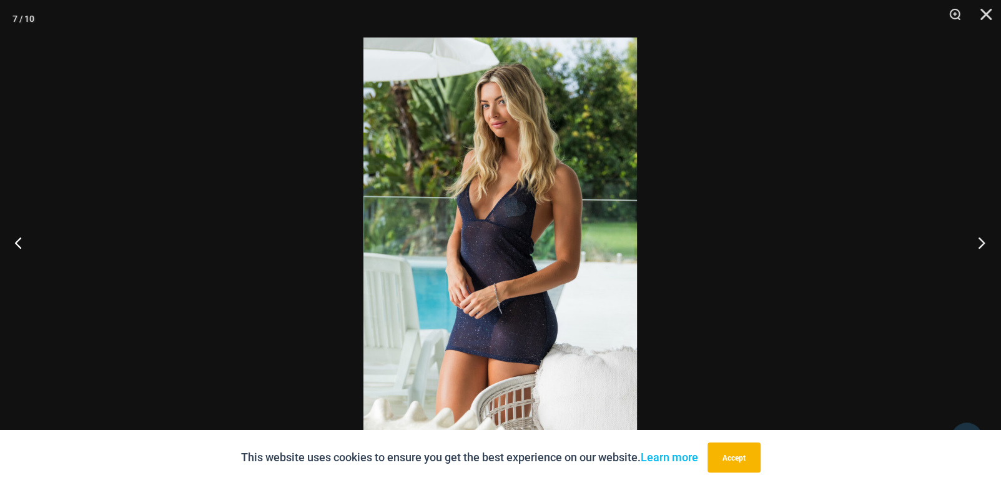
click at [982, 243] on button "Next" at bounding box center [977, 242] width 47 height 62
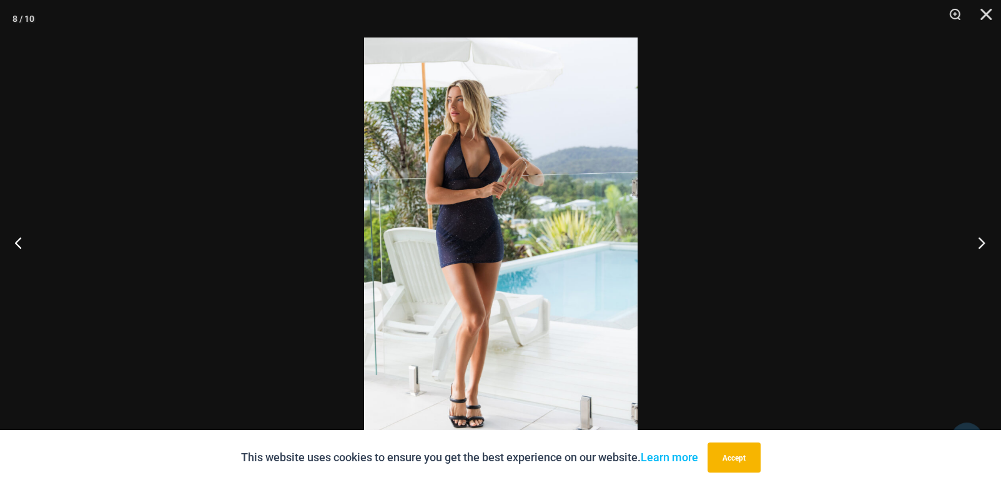
click at [982, 243] on button "Next" at bounding box center [977, 242] width 47 height 62
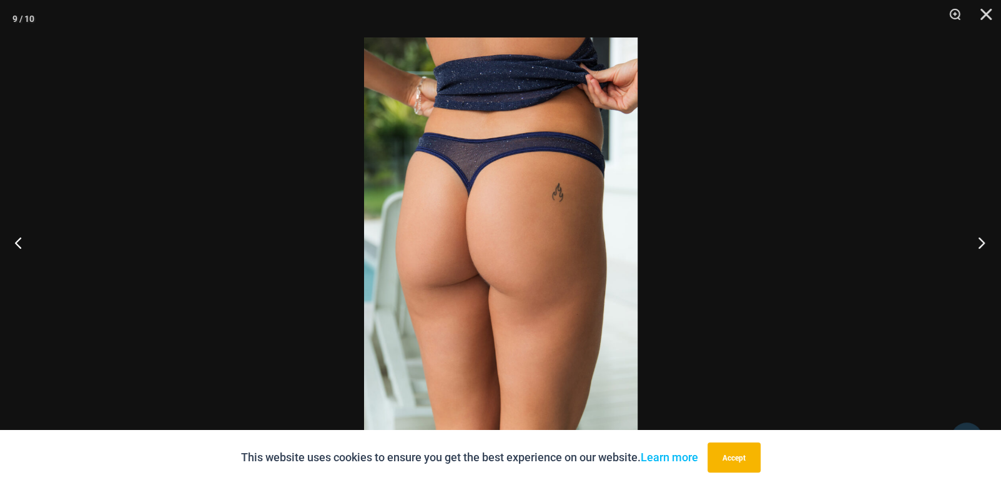
click at [982, 243] on button "Next" at bounding box center [977, 242] width 47 height 62
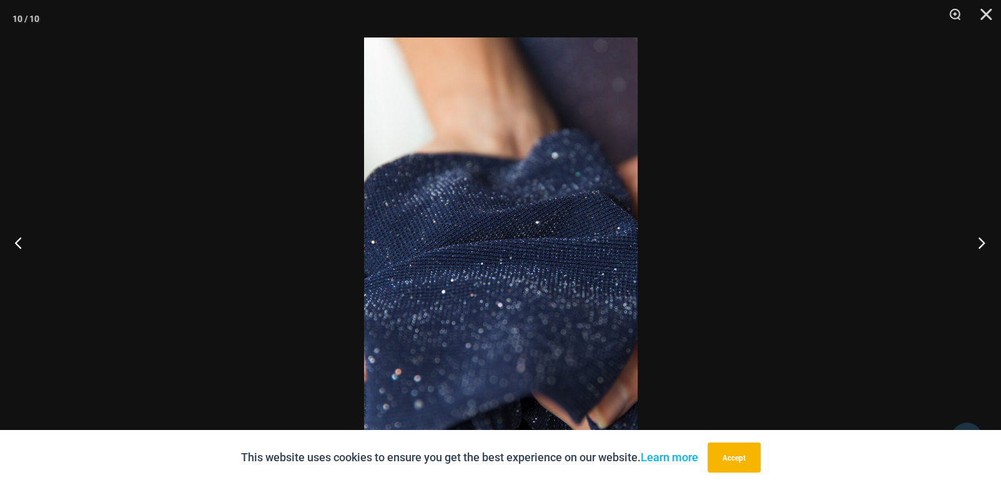
click at [982, 243] on button "Next" at bounding box center [977, 242] width 47 height 62
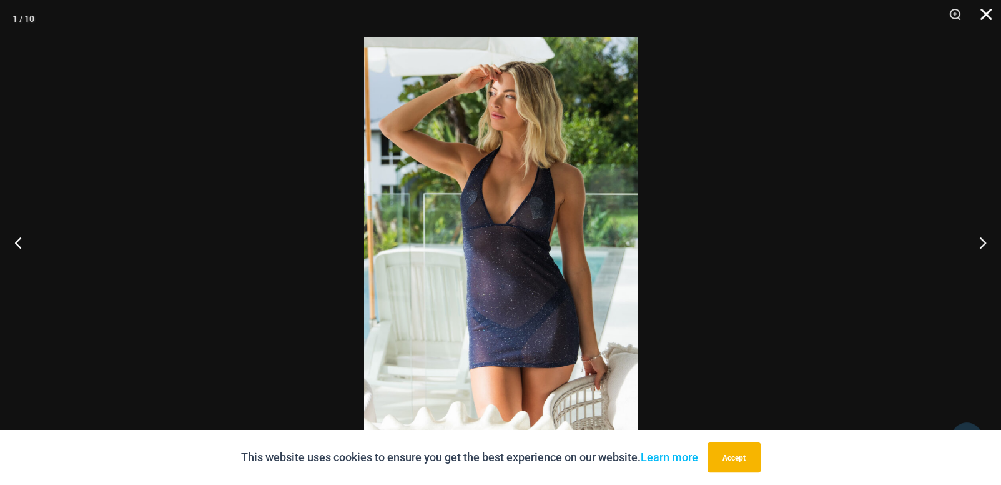
click at [986, 14] on button "Close" at bounding box center [981, 18] width 31 height 37
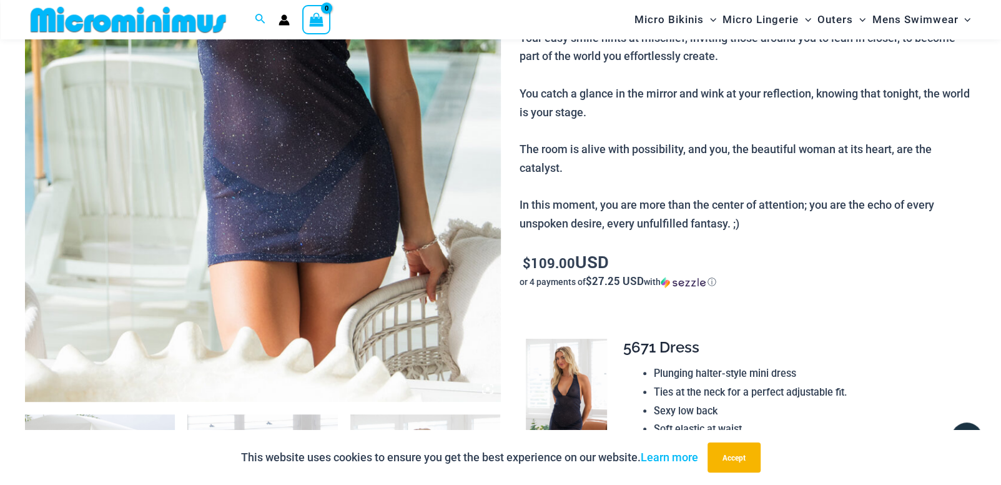
scroll to position [280, 0]
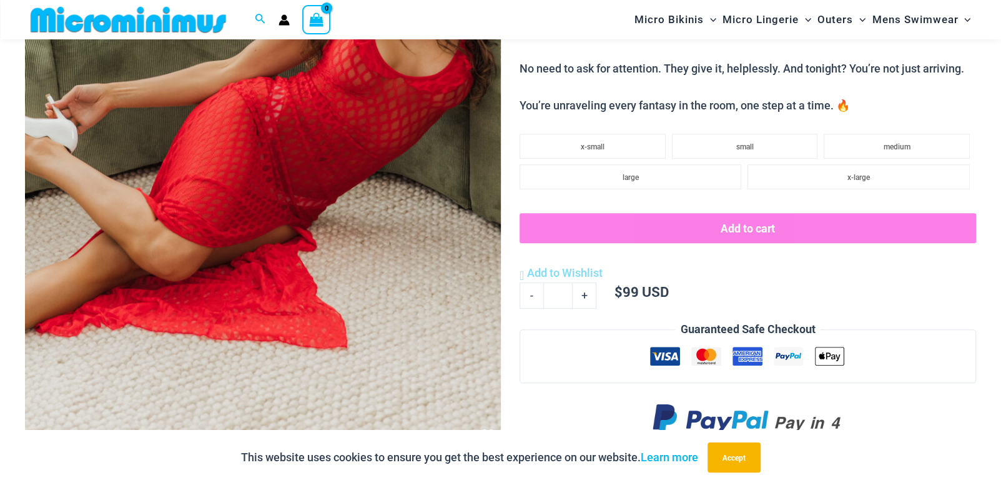
scroll to position [507, 0]
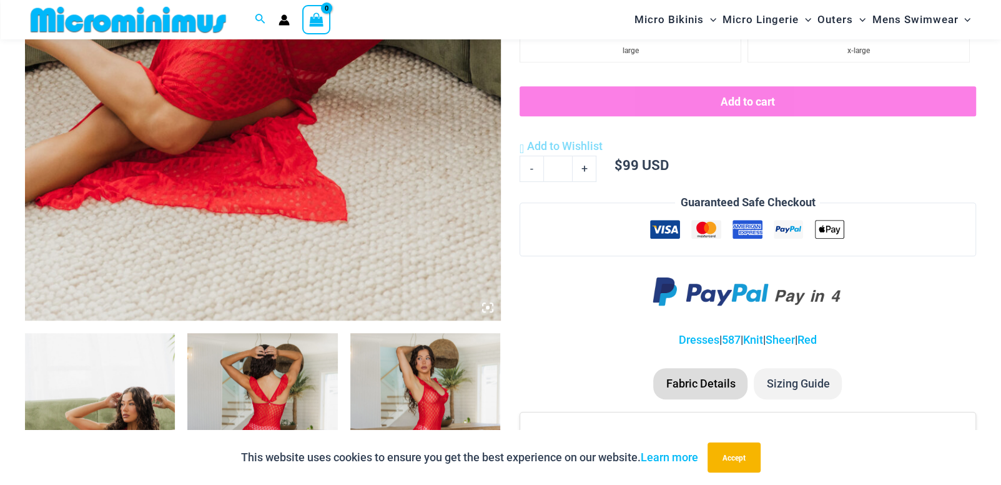
click at [487, 306] on icon at bounding box center [488, 307] width 4 height 4
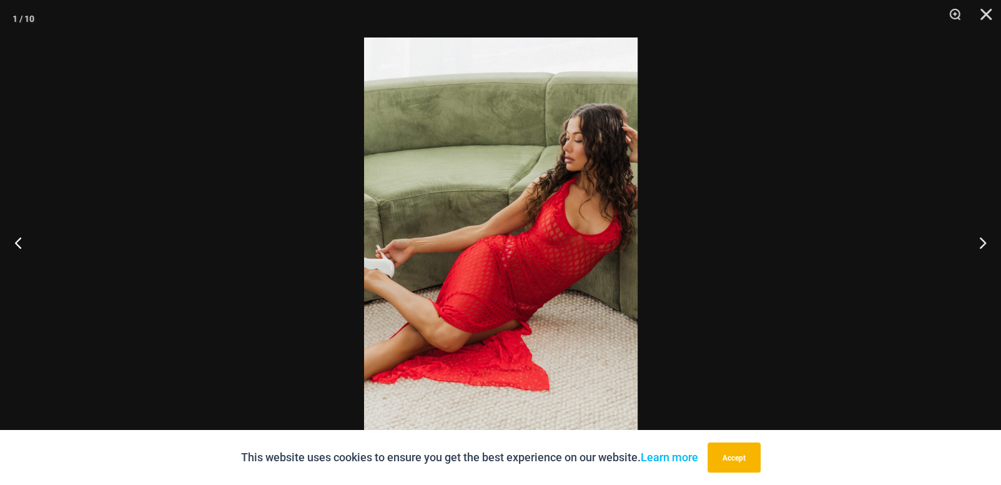
click at [570, 245] on img at bounding box center [501, 242] width 274 height 410
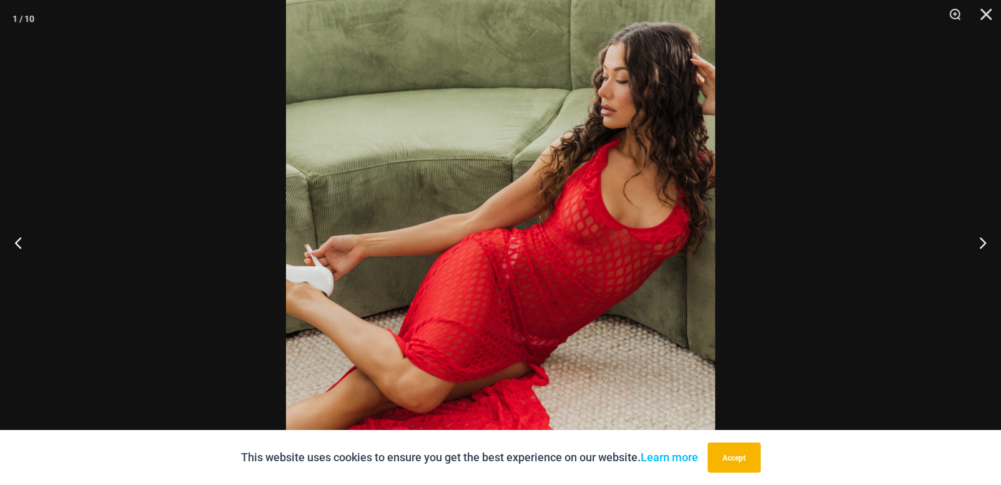
click at [593, 247] on img at bounding box center [500, 240] width 429 height 643
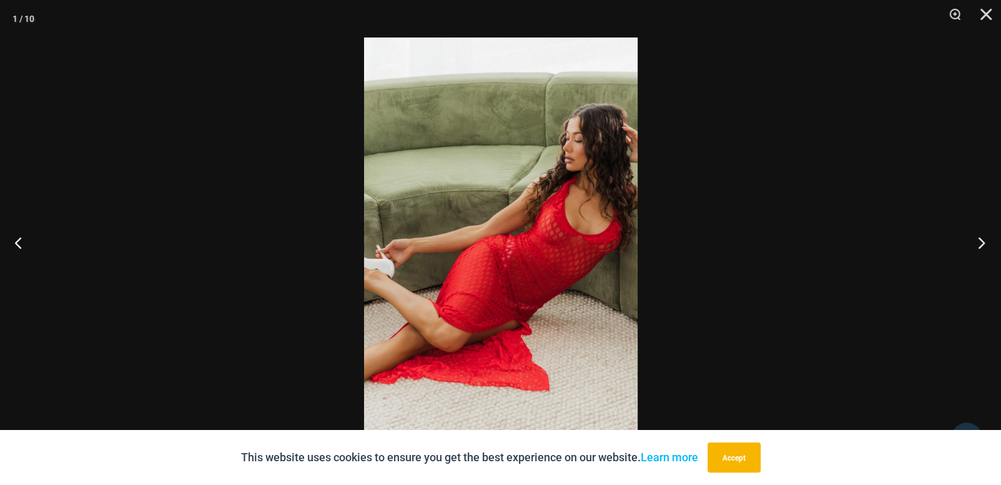
click at [979, 244] on button "Next" at bounding box center [977, 242] width 47 height 62
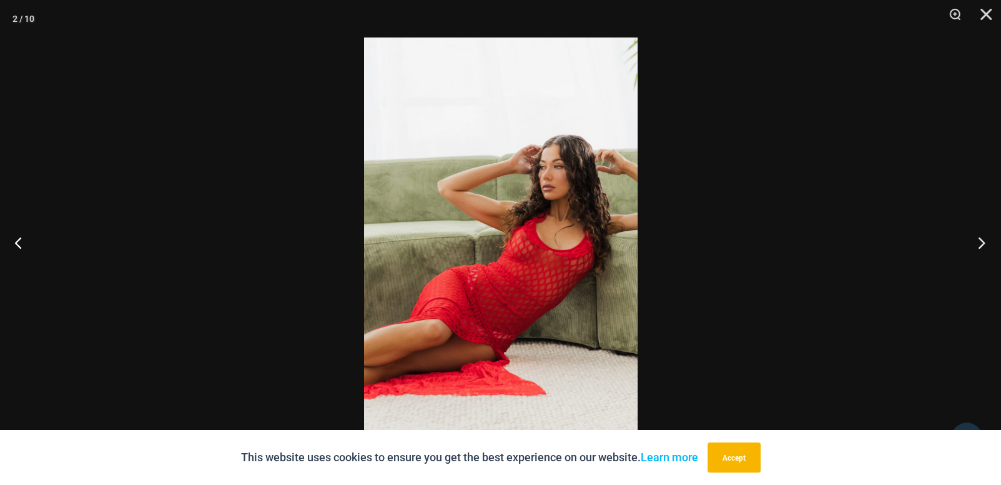
click at [979, 244] on button "Next" at bounding box center [977, 242] width 47 height 62
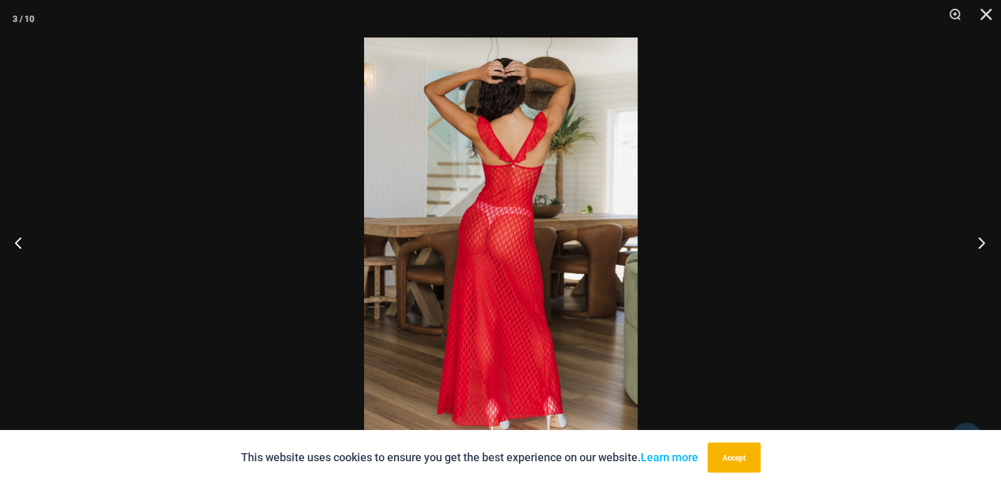
click at [979, 244] on button "Next" at bounding box center [977, 242] width 47 height 62
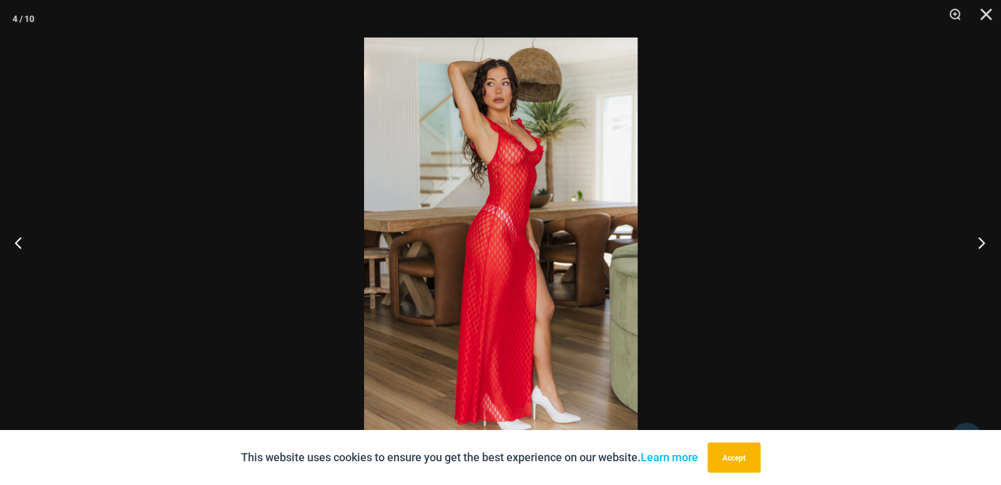
click at [979, 244] on button "Next" at bounding box center [977, 242] width 47 height 62
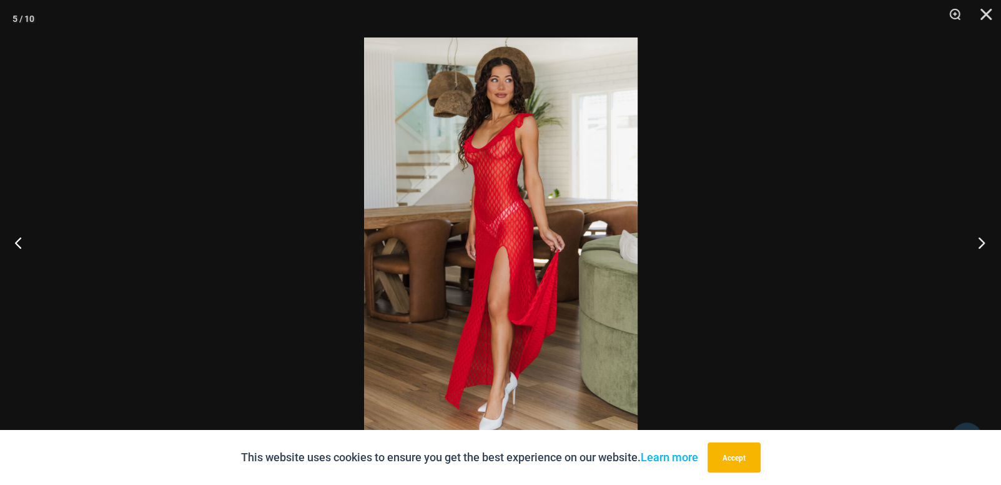
click at [979, 244] on button "Next" at bounding box center [977, 242] width 47 height 62
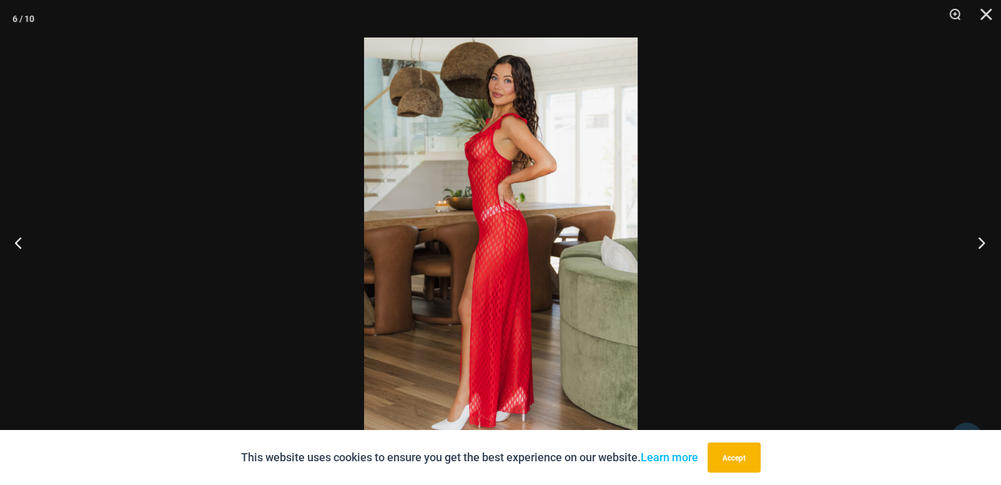
click at [979, 244] on button "Next" at bounding box center [977, 242] width 47 height 62
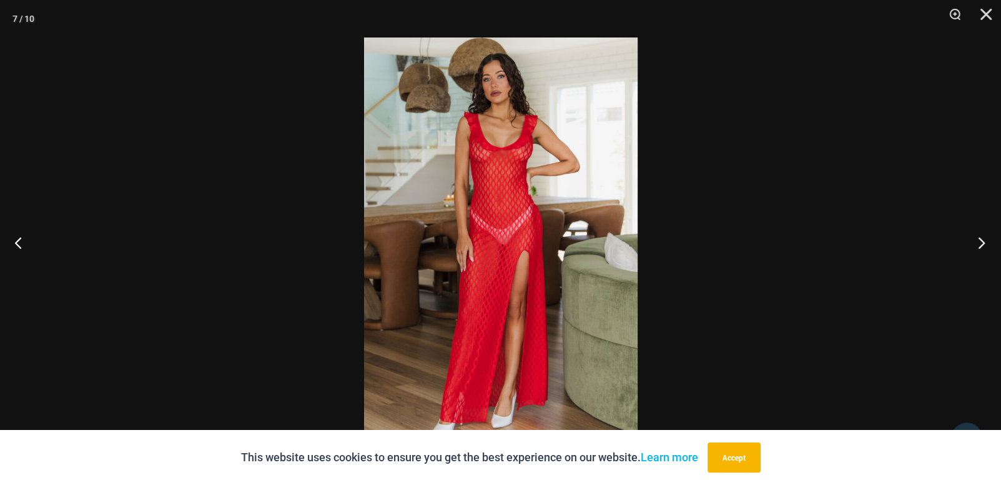
click at [979, 244] on button "Next" at bounding box center [977, 242] width 47 height 62
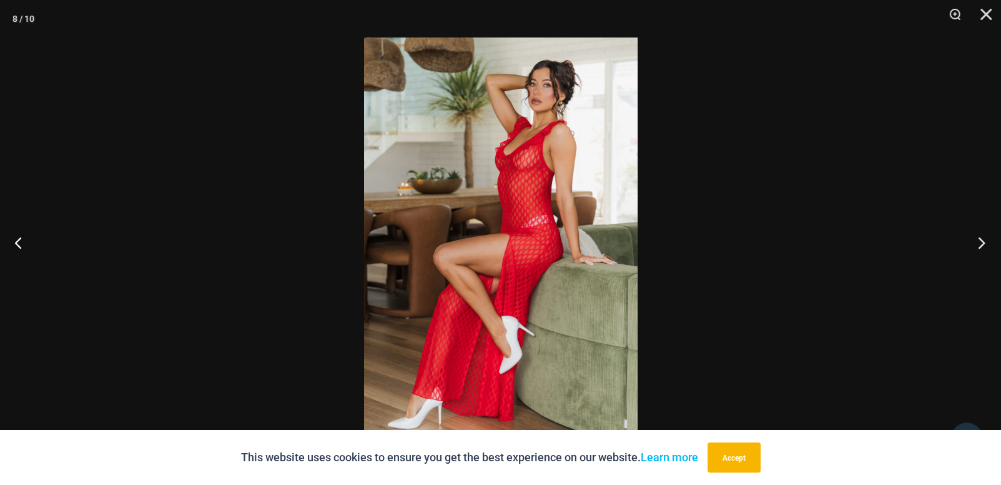
click at [979, 244] on button "Next" at bounding box center [977, 242] width 47 height 62
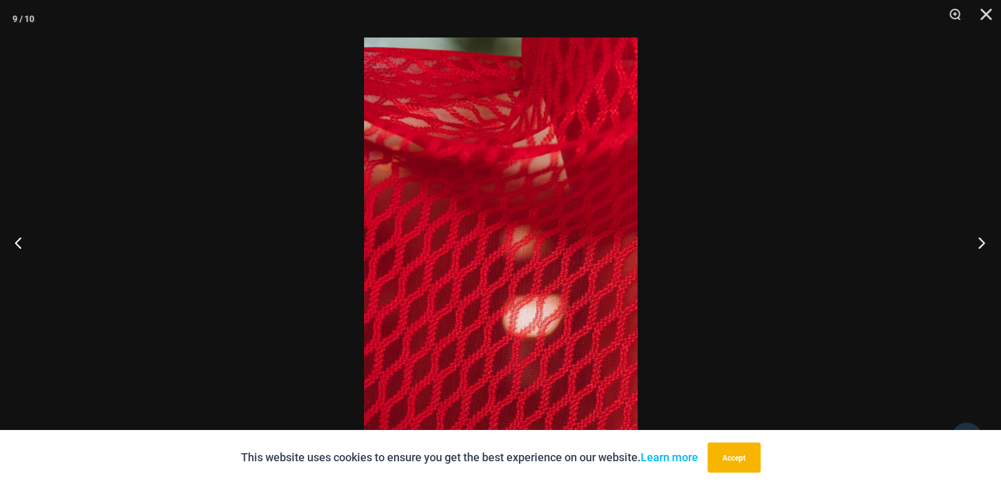
click at [979, 244] on button "Next" at bounding box center [977, 242] width 47 height 62
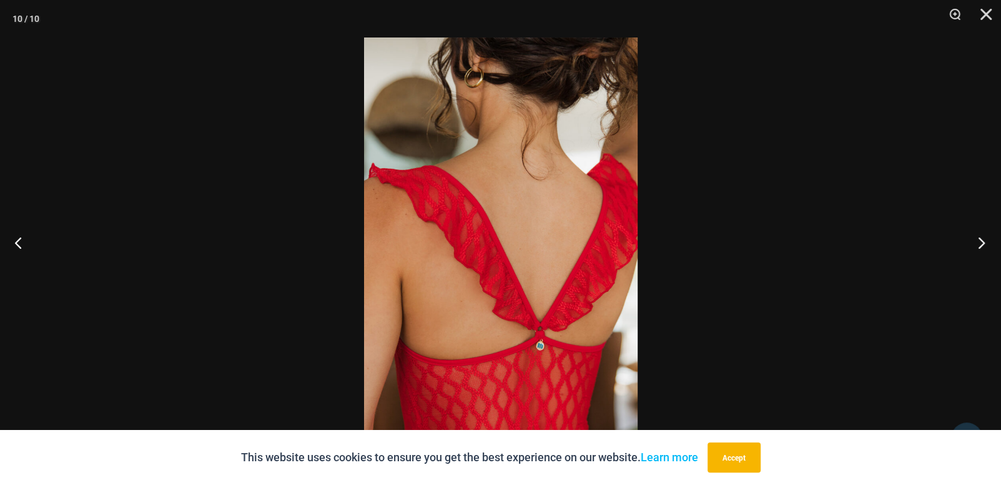
click at [979, 244] on button "Next" at bounding box center [977, 242] width 47 height 62
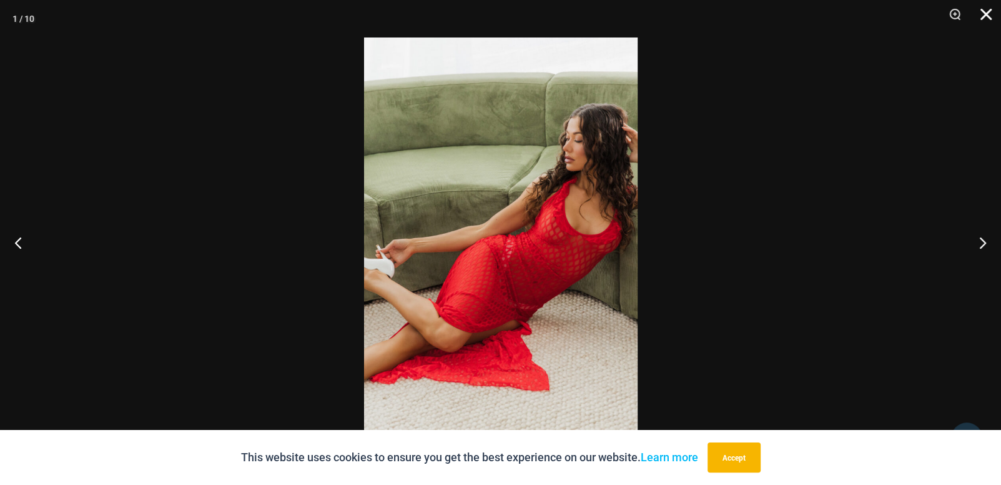
click at [988, 18] on button "Close" at bounding box center [981, 18] width 31 height 37
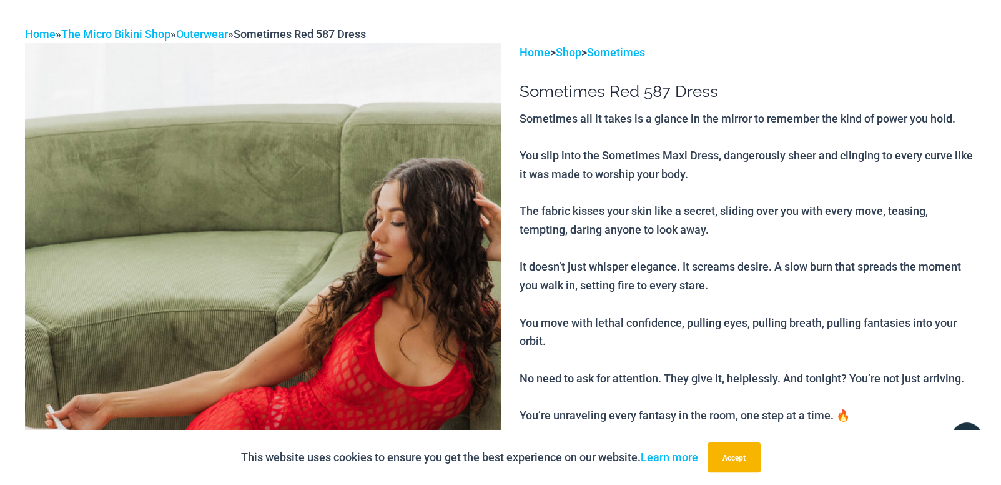
scroll to position [0, 0]
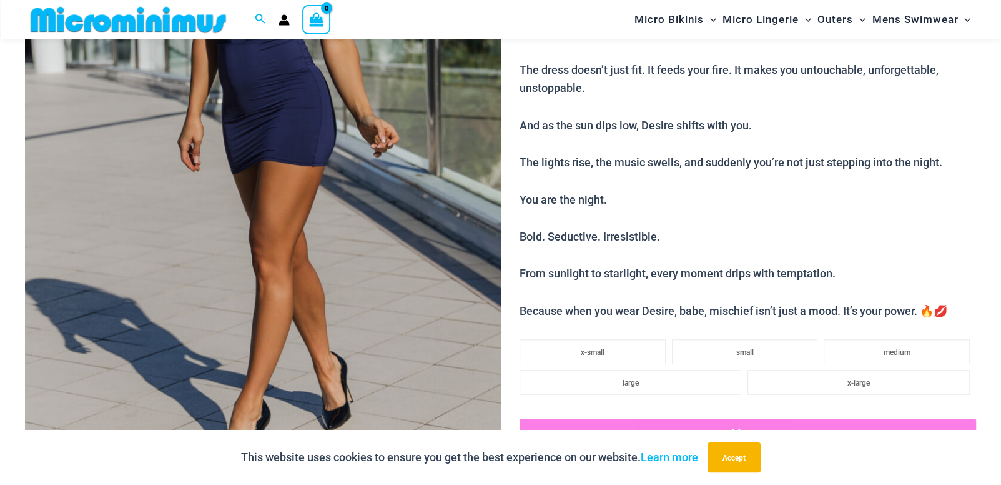
scroll to position [509, 0]
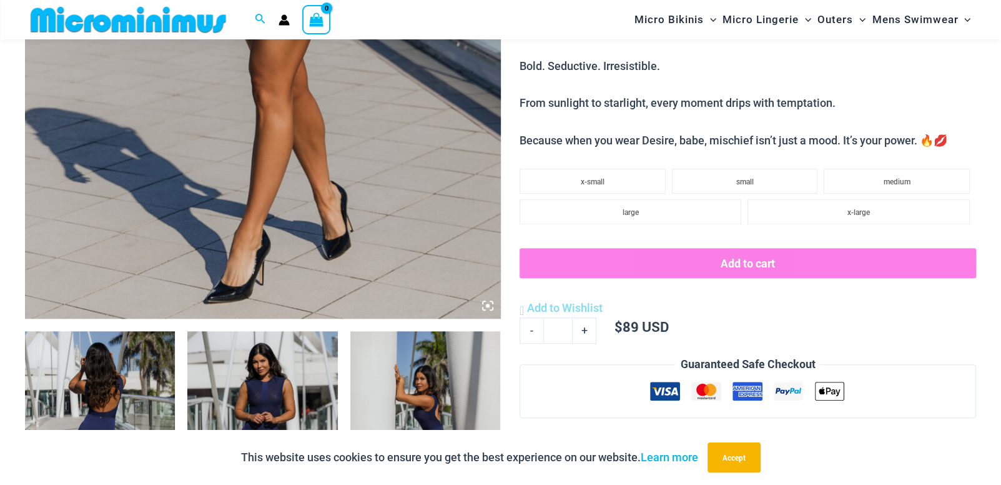
click at [484, 305] on icon at bounding box center [487, 305] width 11 height 11
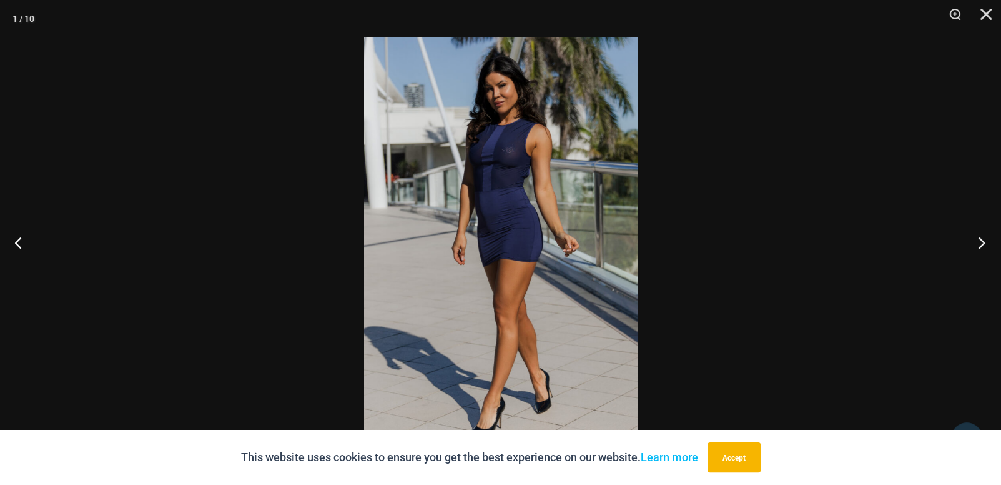
click at [978, 242] on button "Next" at bounding box center [977, 242] width 47 height 62
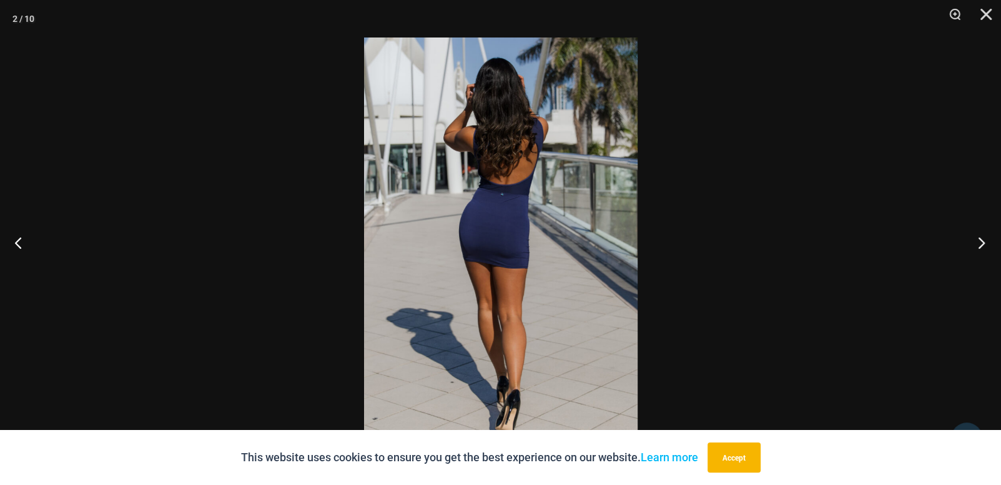
click at [978, 242] on button "Next" at bounding box center [977, 242] width 47 height 62
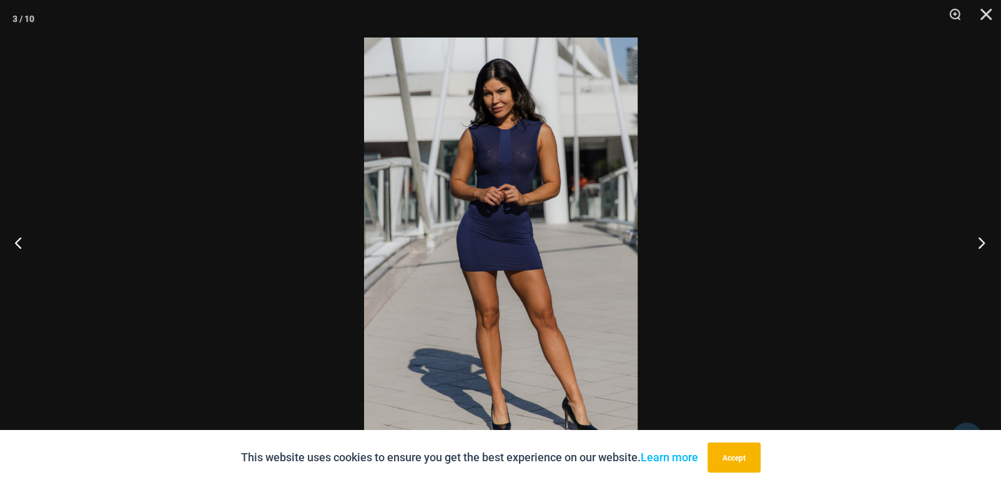
click at [978, 242] on button "Next" at bounding box center [977, 242] width 47 height 62
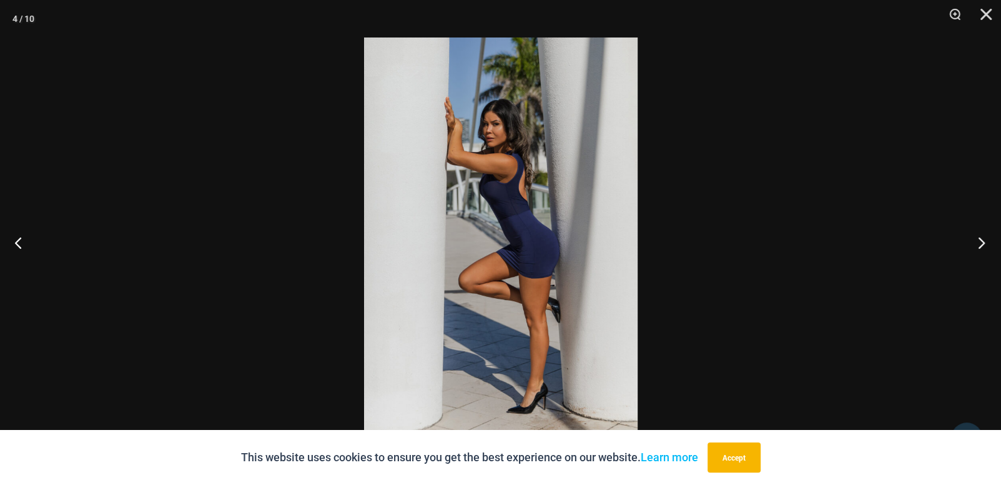
click at [978, 242] on button "Next" at bounding box center [977, 242] width 47 height 62
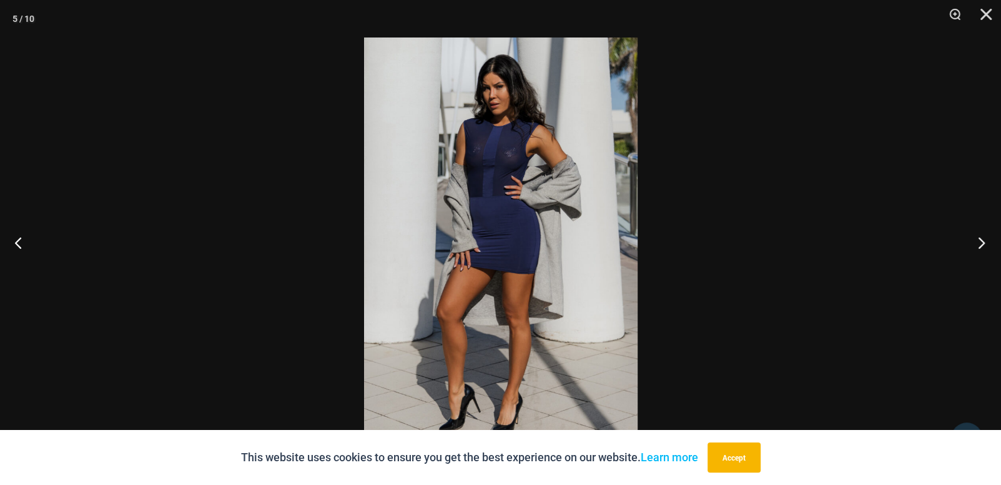
click at [978, 242] on button "Next" at bounding box center [977, 242] width 47 height 62
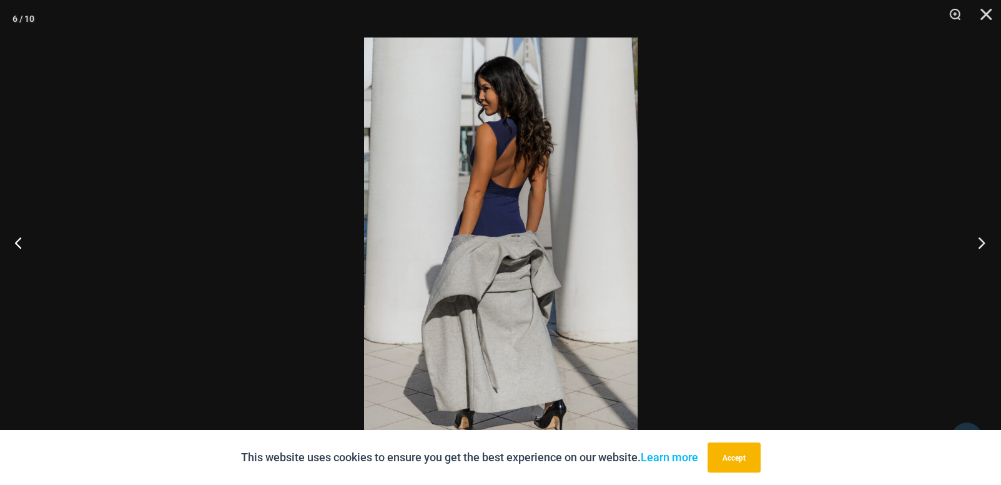
click at [978, 242] on button "Next" at bounding box center [977, 242] width 47 height 62
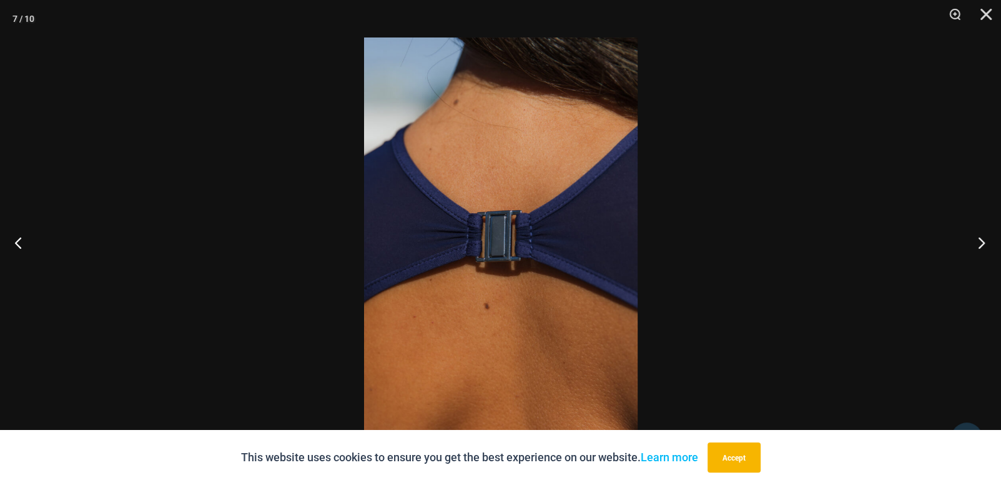
click at [978, 242] on button "Next" at bounding box center [977, 242] width 47 height 62
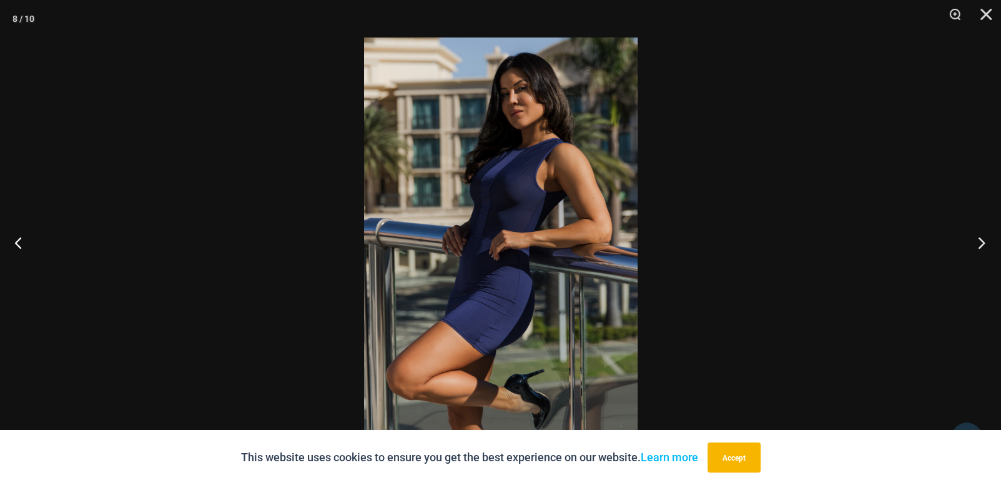
click at [978, 242] on button "Next" at bounding box center [977, 242] width 47 height 62
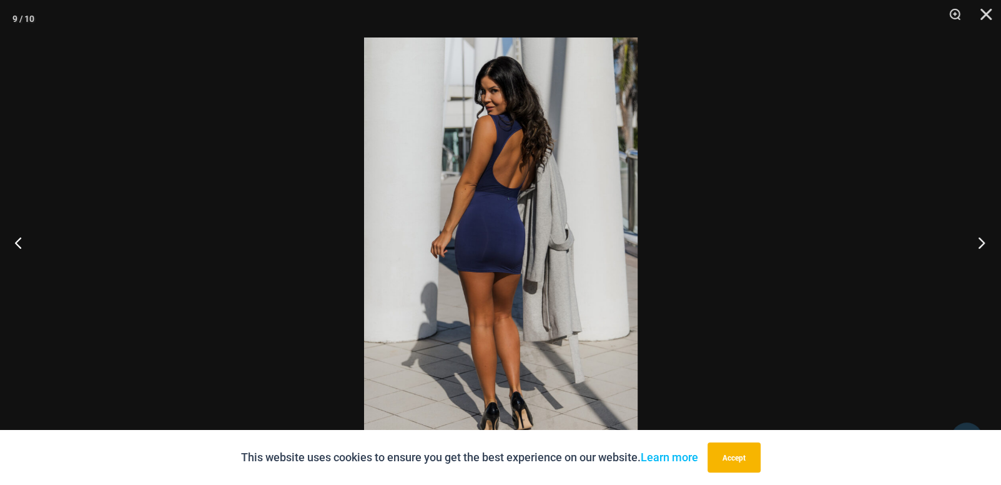
click at [978, 242] on button "Next" at bounding box center [977, 242] width 47 height 62
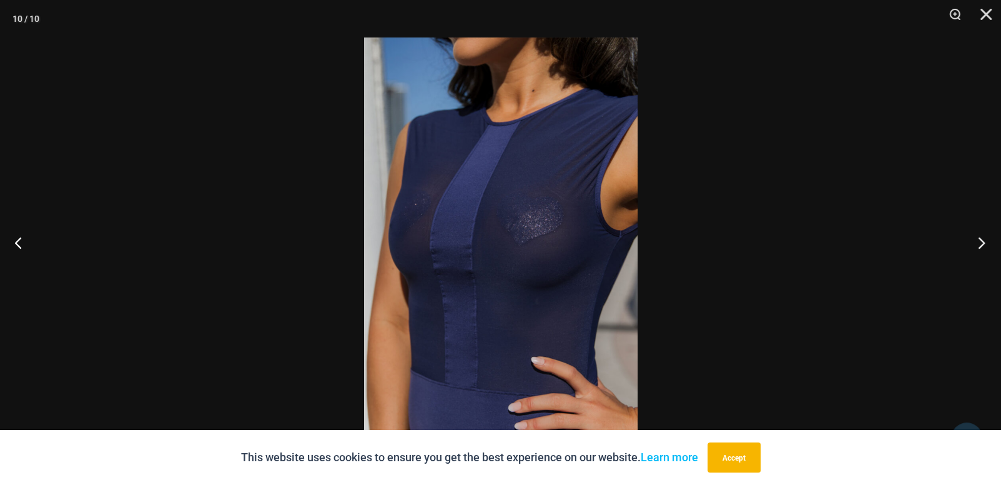
click at [978, 242] on button "Next" at bounding box center [977, 242] width 47 height 62
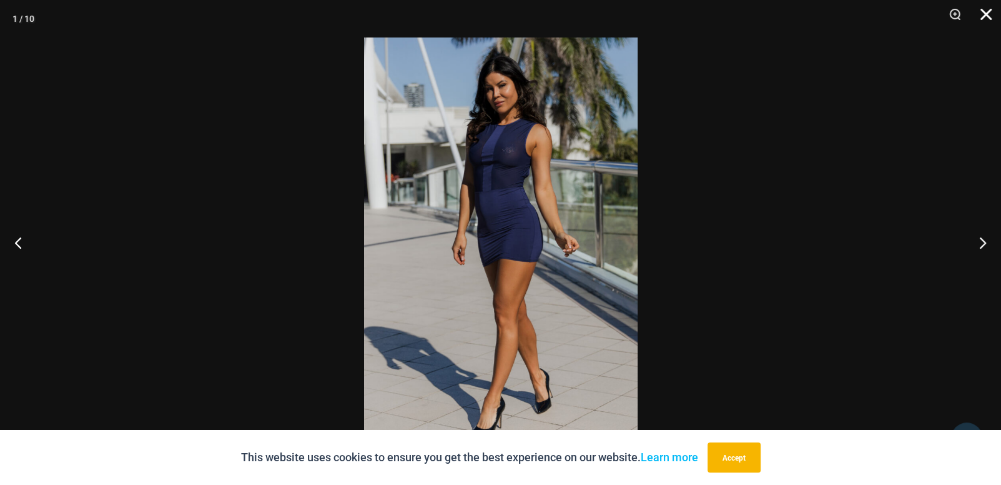
click at [981, 14] on button "Close" at bounding box center [981, 18] width 31 height 37
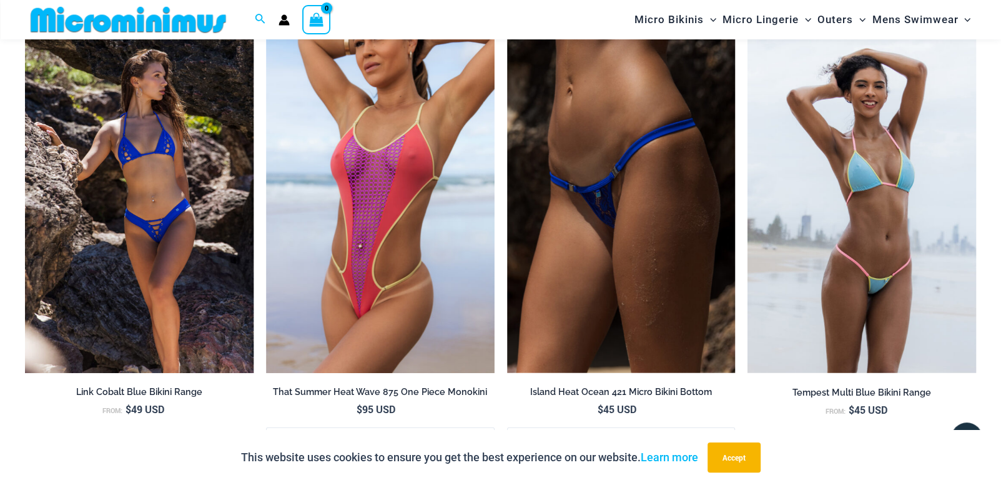
scroll to position [1993, 0]
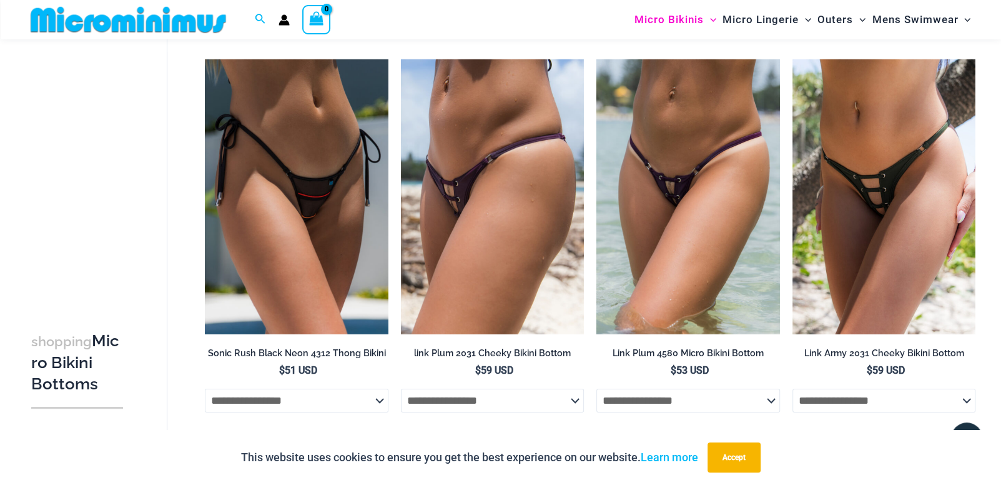
scroll to position [3055, 0]
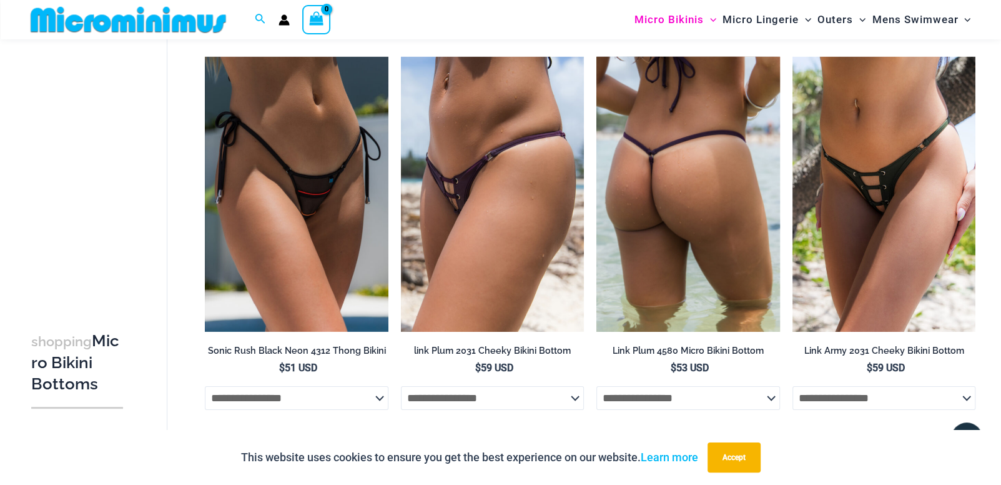
click at [690, 187] on img at bounding box center [688, 194] width 183 height 275
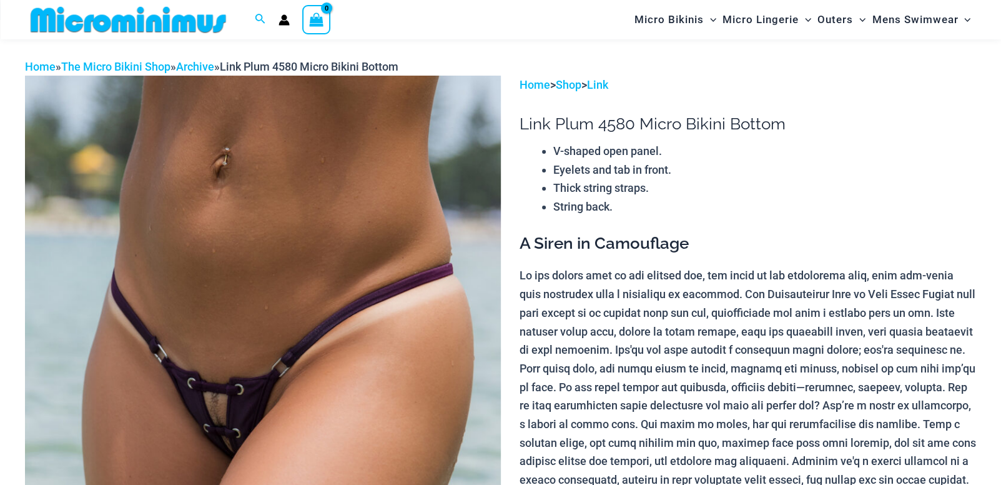
scroll to position [159, 0]
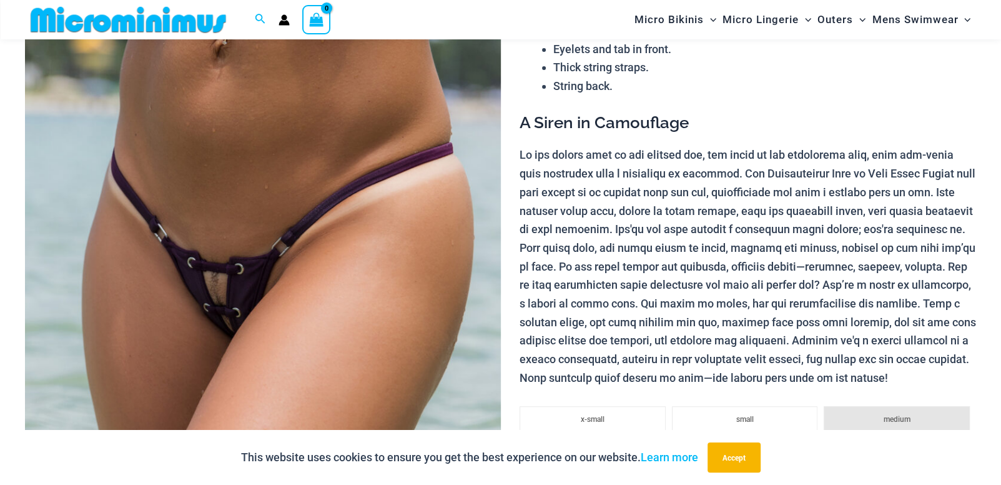
click at [390, 199] on img at bounding box center [263, 311] width 476 height 713
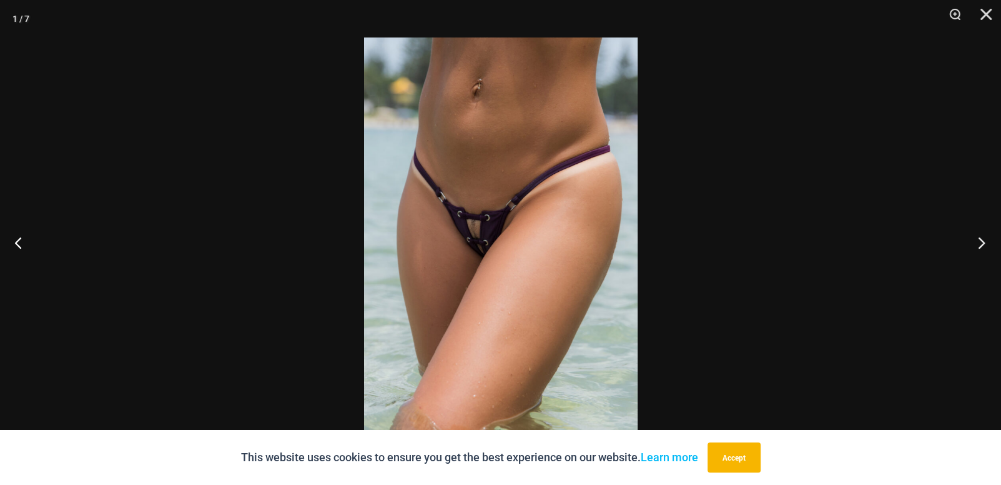
click at [979, 240] on button "Next" at bounding box center [977, 242] width 47 height 62
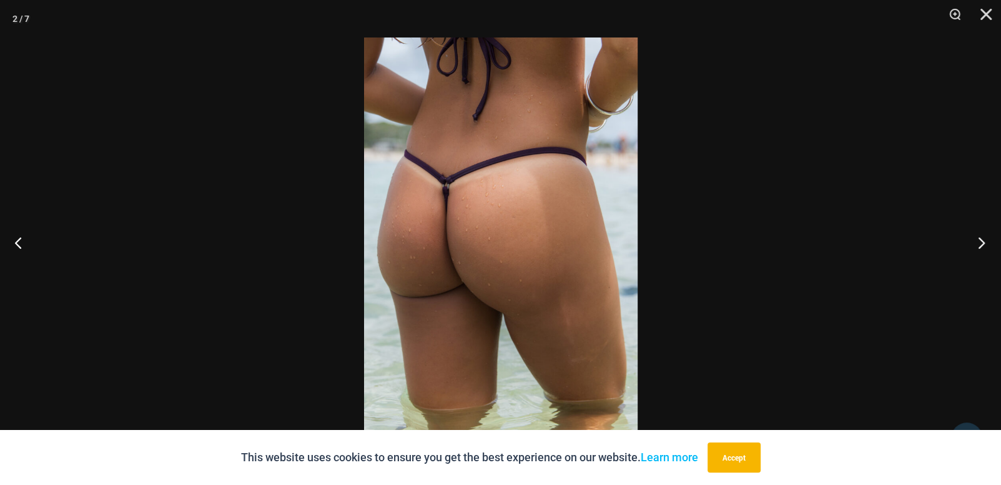
click at [979, 240] on button "Next" at bounding box center [977, 242] width 47 height 62
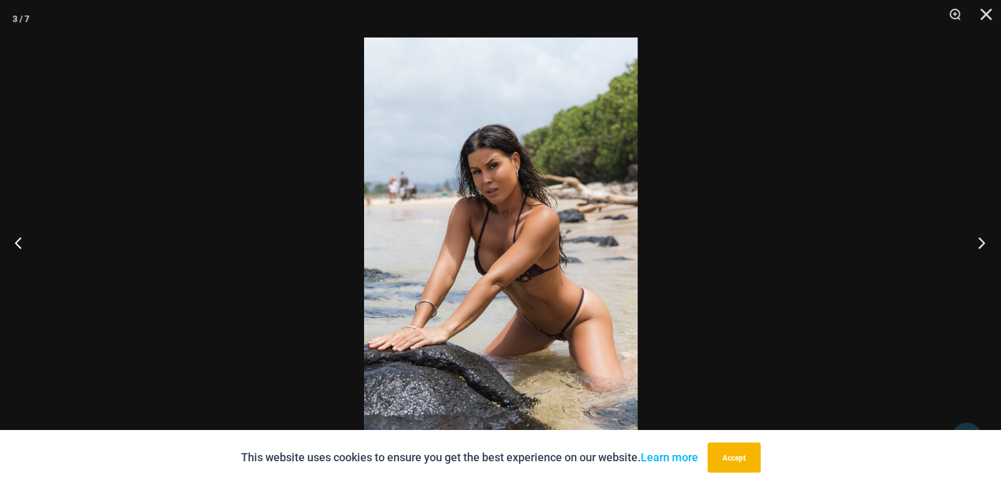
click at [979, 240] on button "Next" at bounding box center [977, 242] width 47 height 62
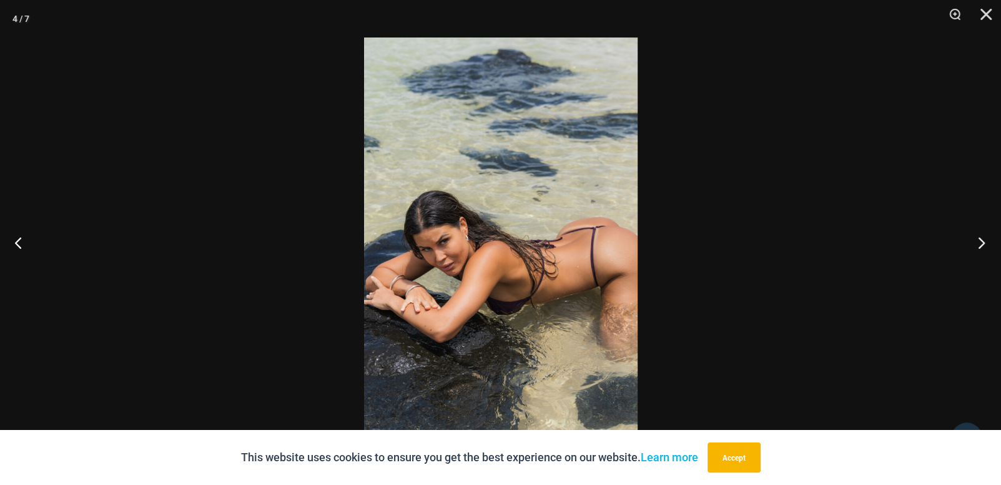
click at [979, 240] on button "Next" at bounding box center [977, 242] width 47 height 62
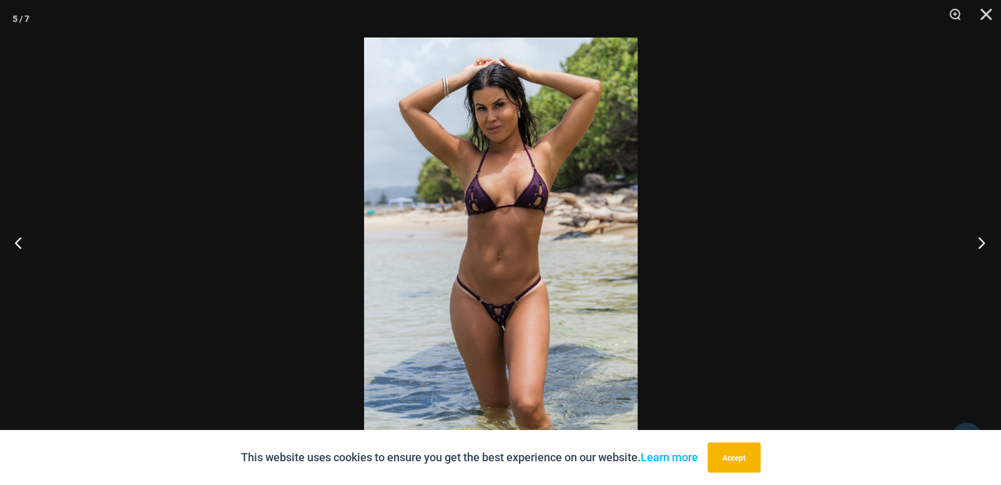
click at [979, 240] on button "Next" at bounding box center [977, 242] width 47 height 62
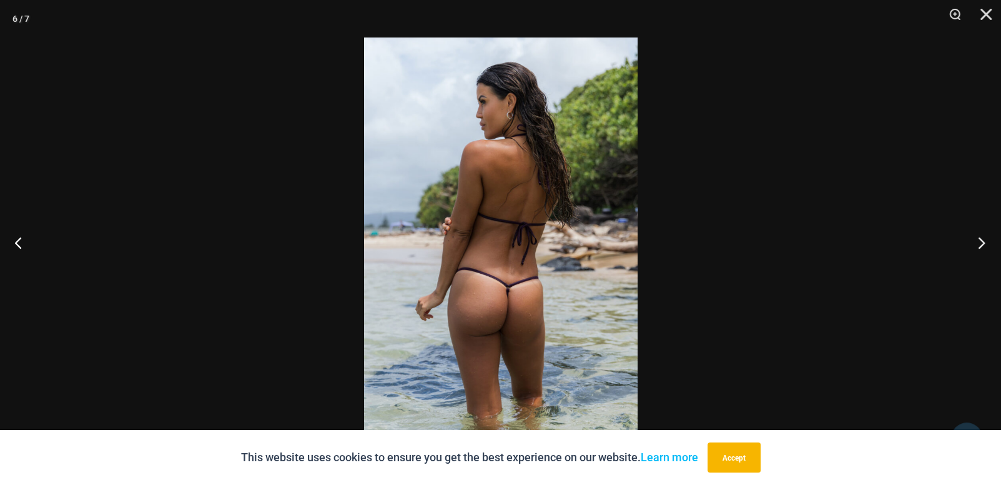
click at [979, 240] on button "Next" at bounding box center [977, 242] width 47 height 62
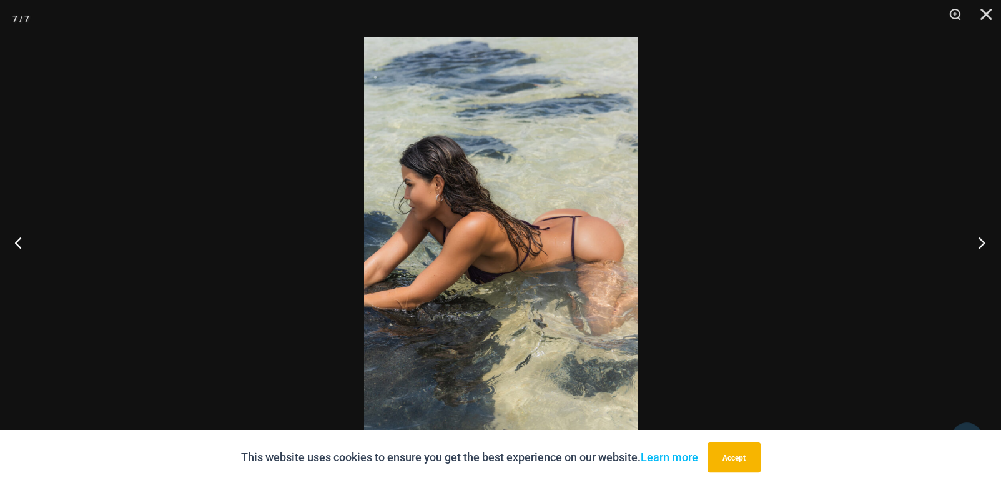
click at [979, 240] on button "Next" at bounding box center [977, 242] width 47 height 62
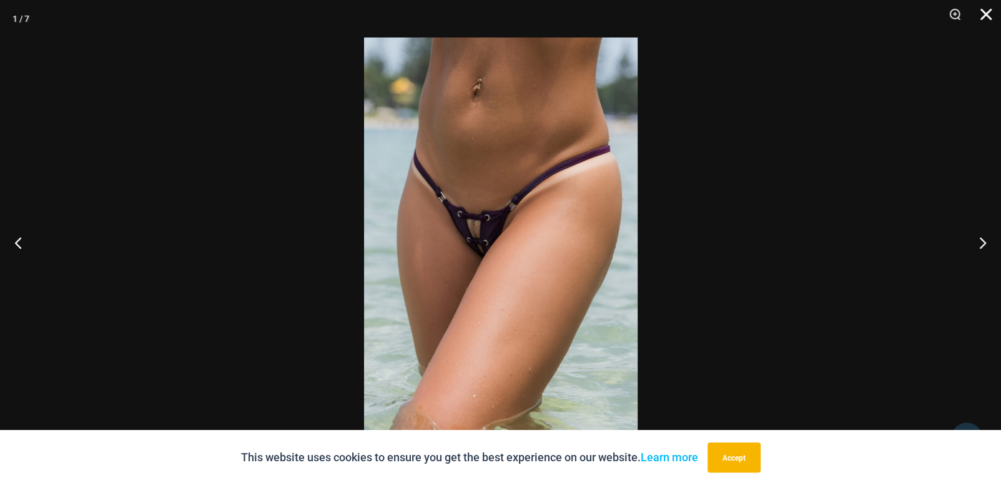
click at [987, 17] on button "Close" at bounding box center [981, 18] width 31 height 37
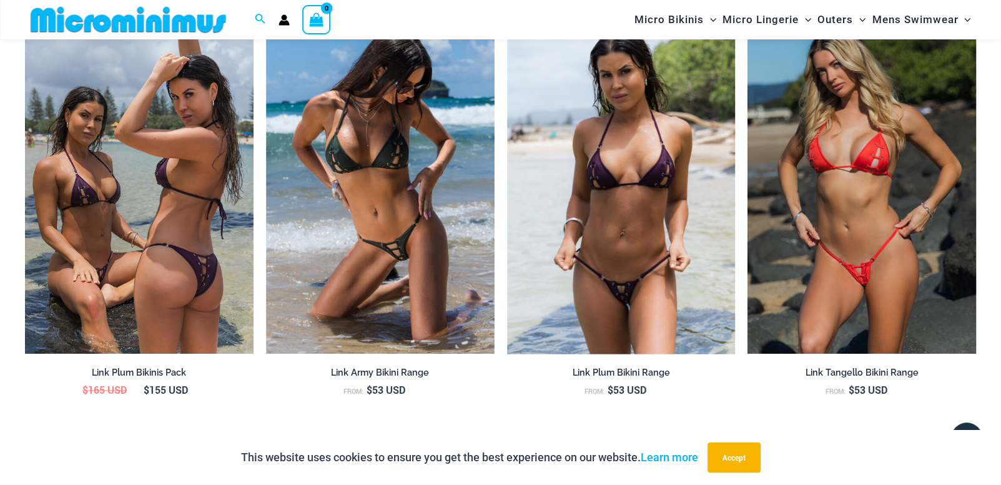
scroll to position [1351, 0]
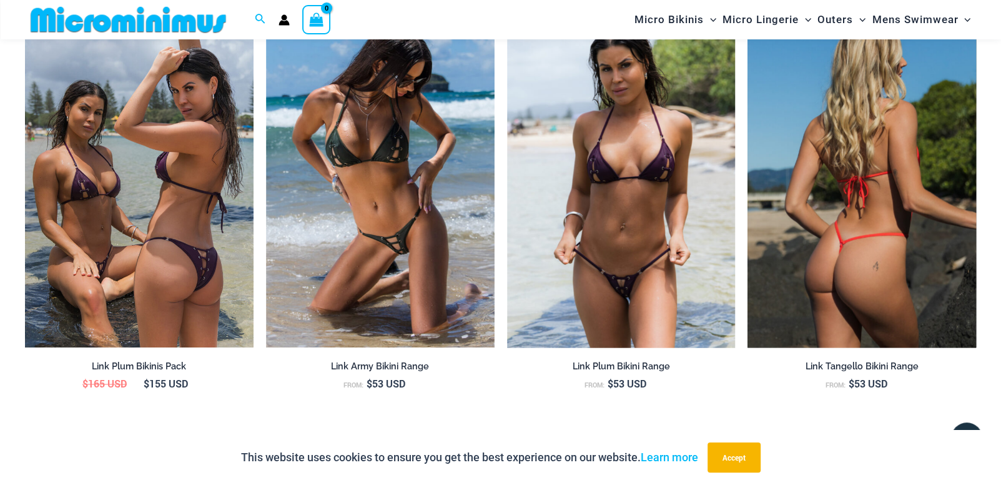
click at [849, 162] on img at bounding box center [862, 175] width 229 height 343
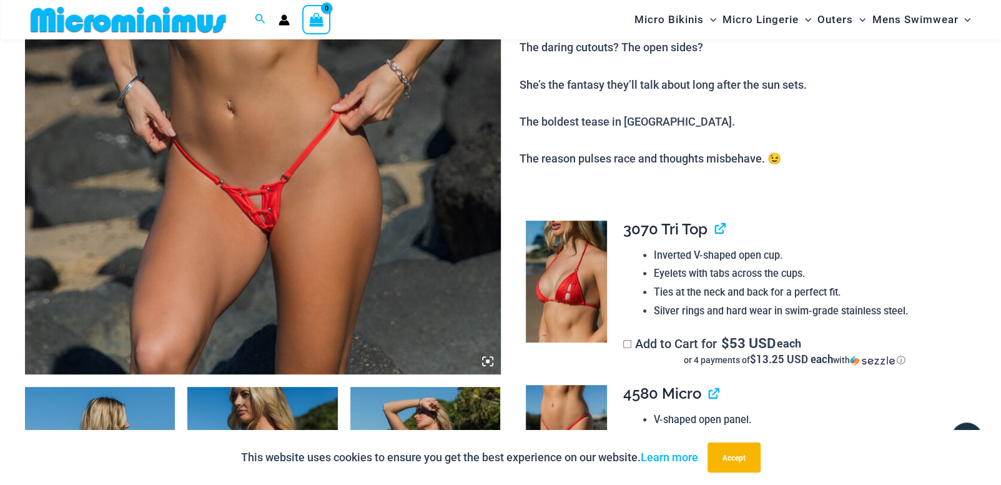
scroll to position [454, 0]
click at [489, 360] on icon at bounding box center [487, 360] width 11 height 11
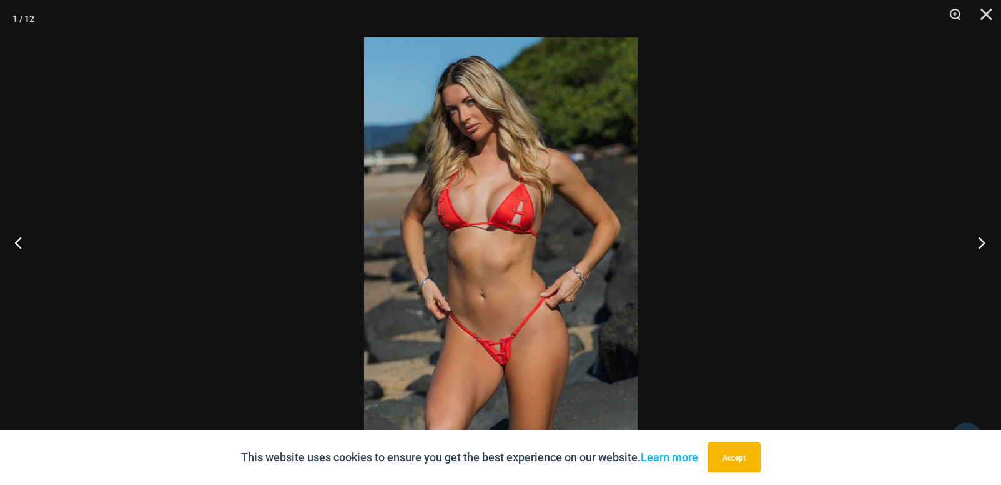
click at [981, 244] on button "Next" at bounding box center [977, 242] width 47 height 62
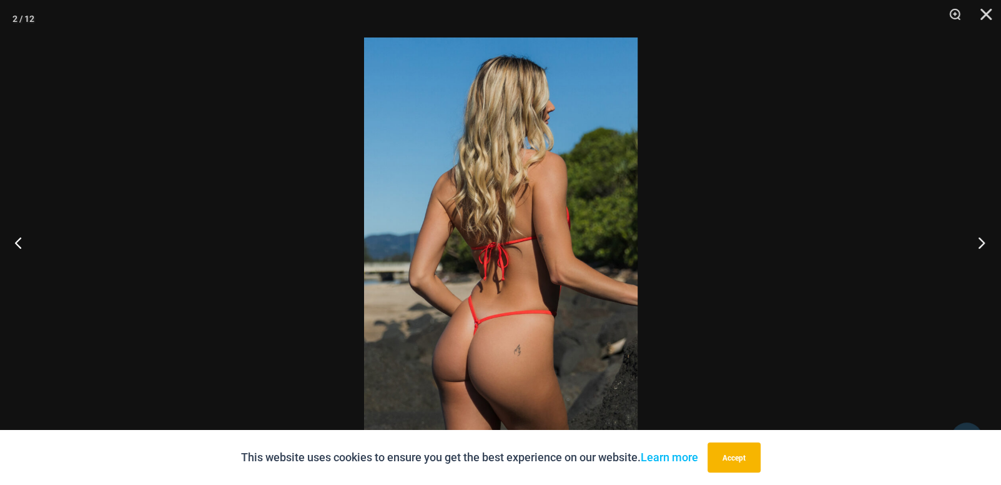
click at [981, 244] on button "Next" at bounding box center [977, 242] width 47 height 62
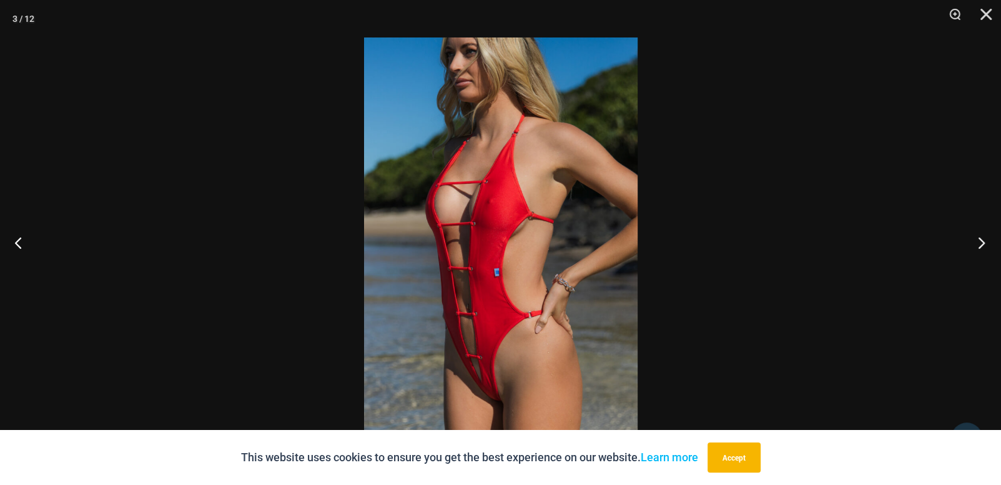
click at [981, 244] on button "Next" at bounding box center [977, 242] width 47 height 62
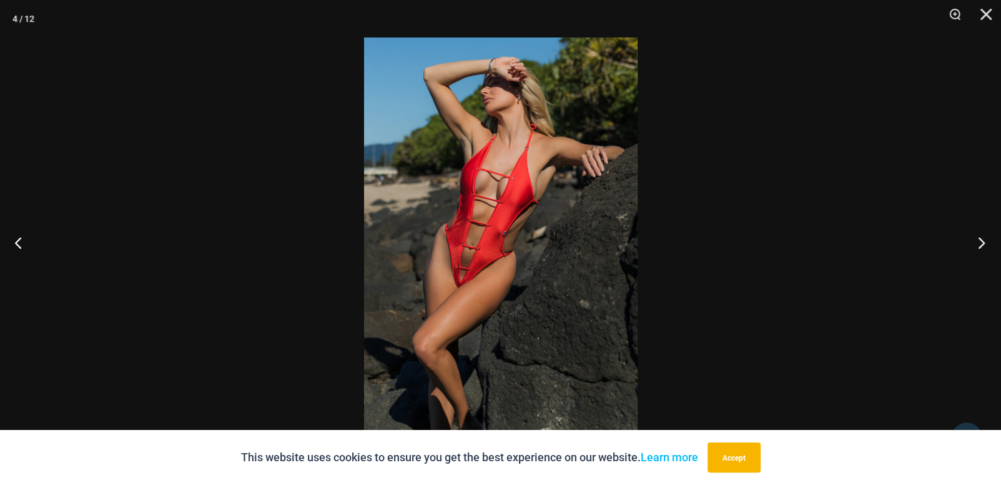
click at [981, 244] on button "Next" at bounding box center [977, 242] width 47 height 62
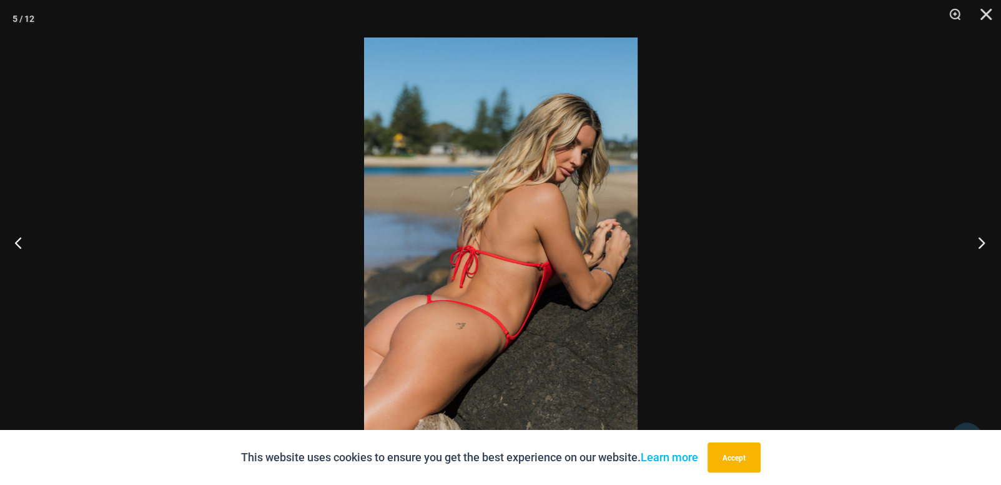
click at [981, 244] on button "Next" at bounding box center [977, 242] width 47 height 62
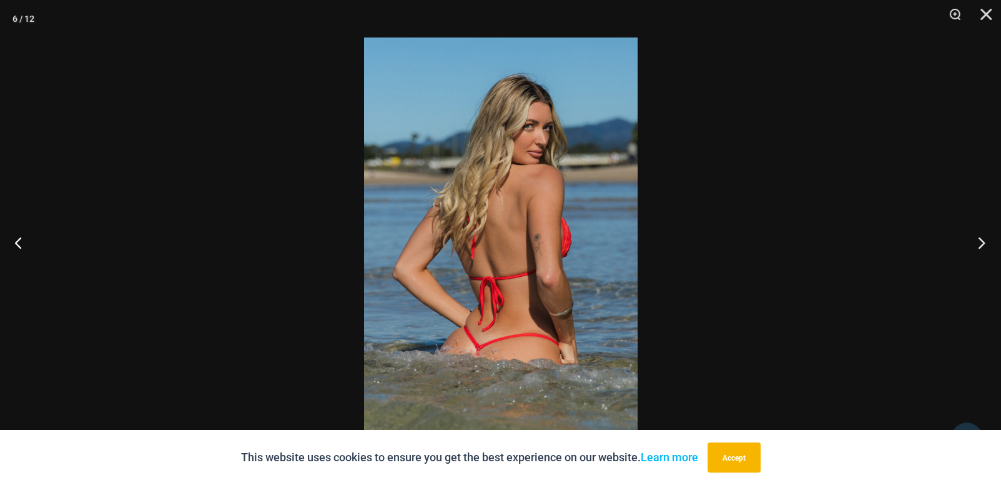
click at [981, 244] on button "Next" at bounding box center [977, 242] width 47 height 62
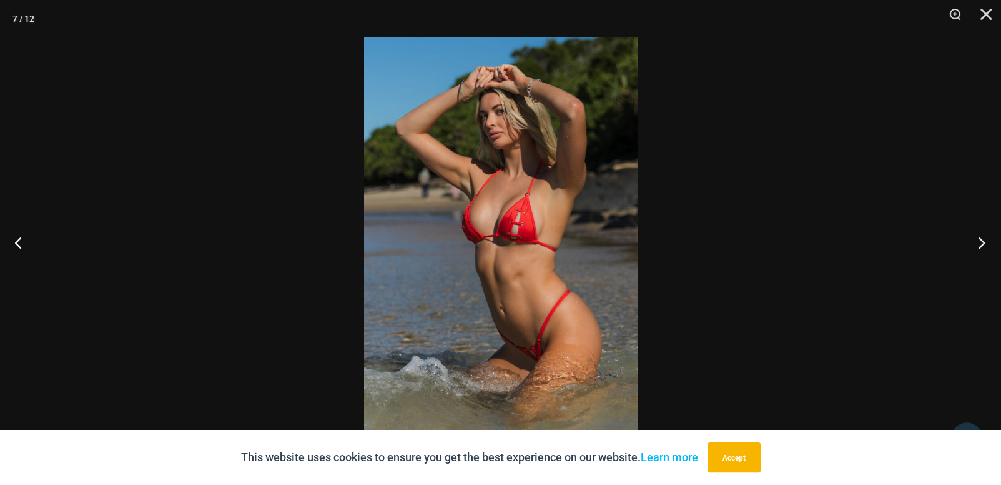
click at [981, 244] on button "Next" at bounding box center [977, 242] width 47 height 62
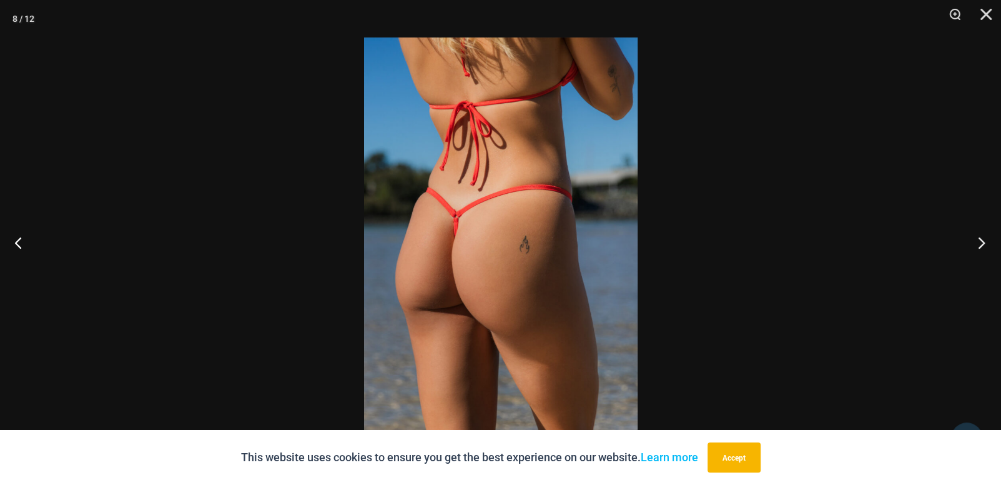
click at [981, 244] on button "Next" at bounding box center [977, 242] width 47 height 62
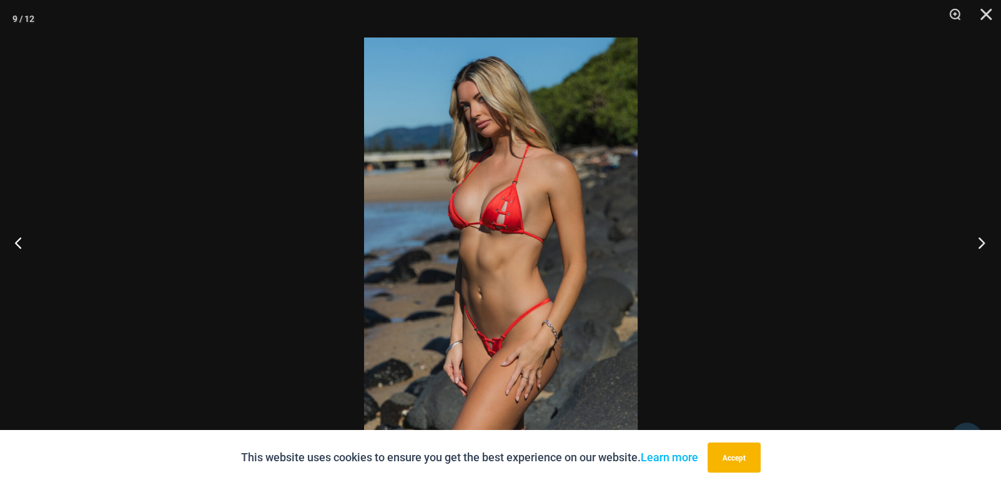
click at [981, 244] on button "Next" at bounding box center [977, 242] width 47 height 62
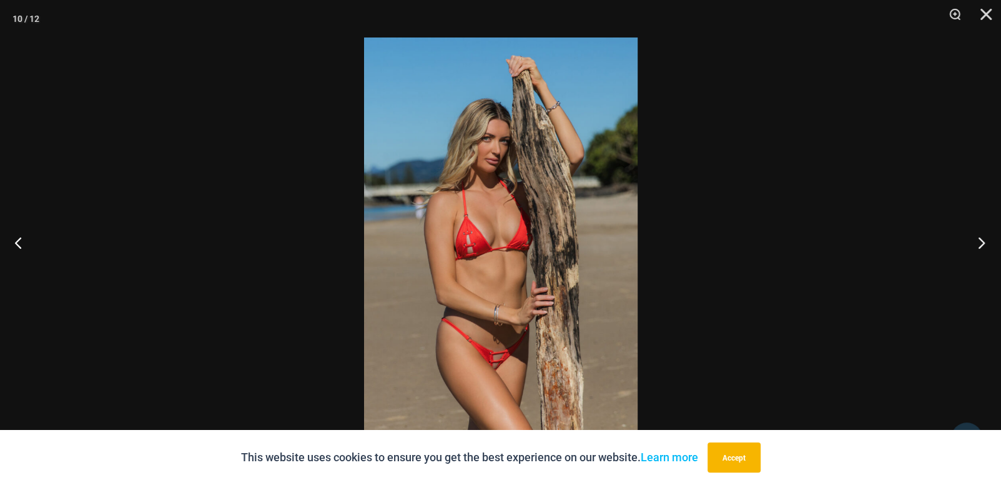
click at [981, 244] on button "Next" at bounding box center [977, 242] width 47 height 62
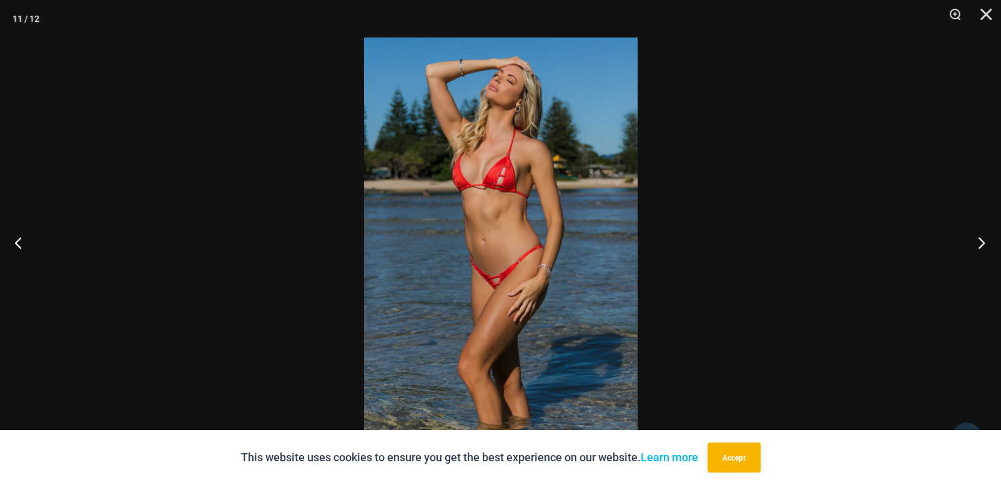
click at [981, 244] on button "Next" at bounding box center [977, 242] width 47 height 62
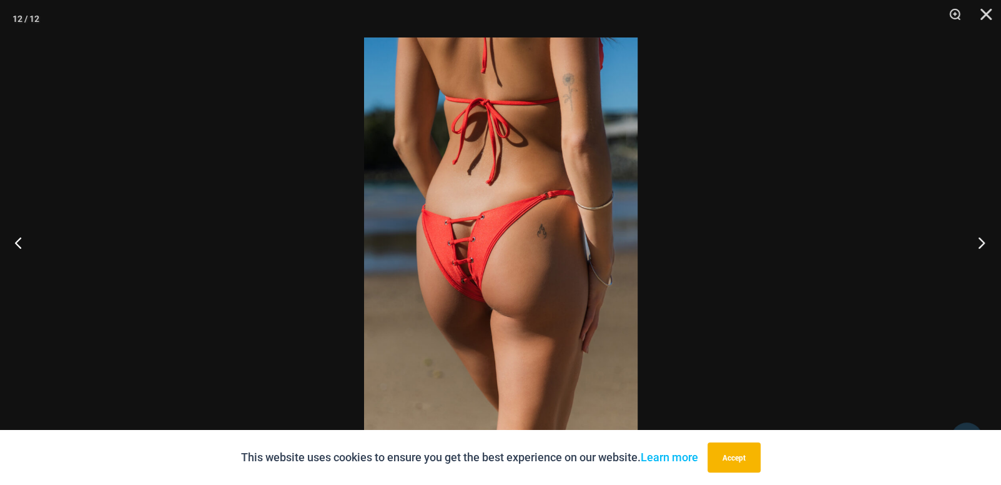
click at [981, 244] on button "Next" at bounding box center [977, 242] width 47 height 62
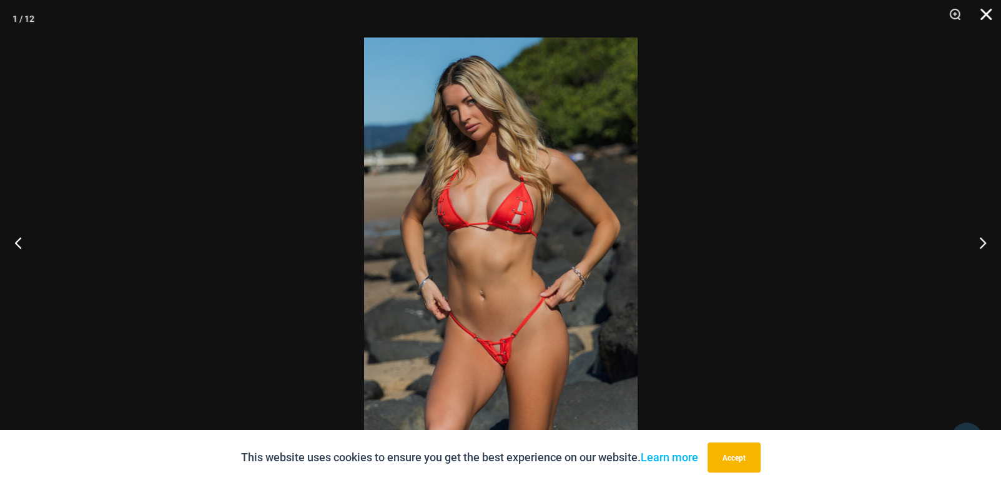
click at [986, 12] on button "Close" at bounding box center [981, 18] width 31 height 37
